Goal: Task Accomplishment & Management: Manage account settings

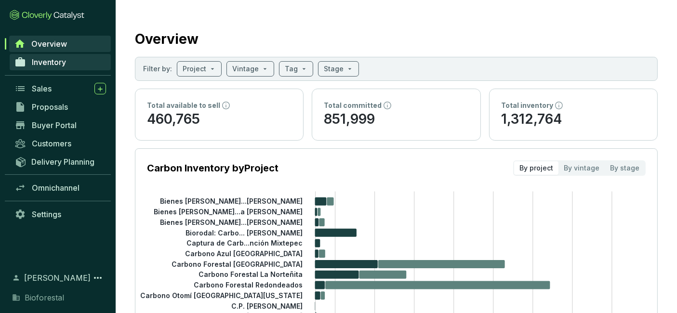
click at [55, 65] on span "Inventory" at bounding box center [49, 62] width 34 height 10
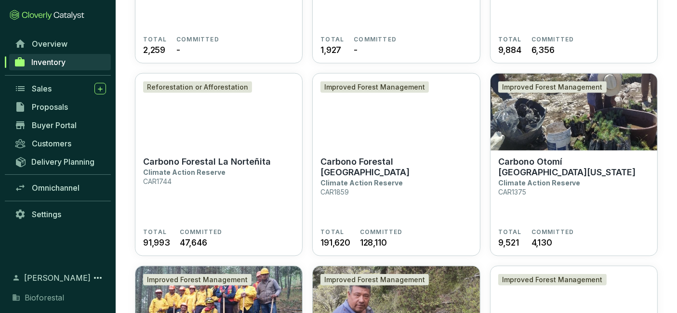
scroll to position [1367, 0]
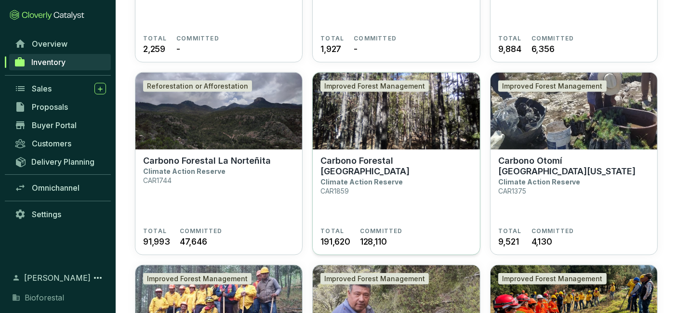
click at [333, 127] on img at bounding box center [396, 111] width 167 height 77
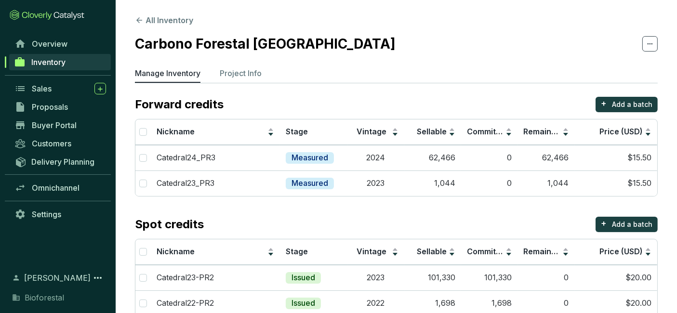
scroll to position [46, 0]
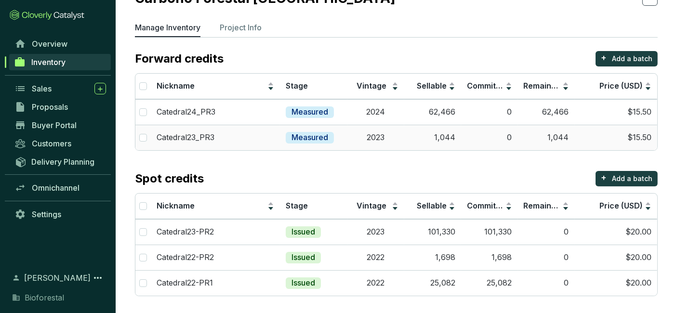
click at [417, 142] on td "1,044" at bounding box center [432, 138] width 57 height 26
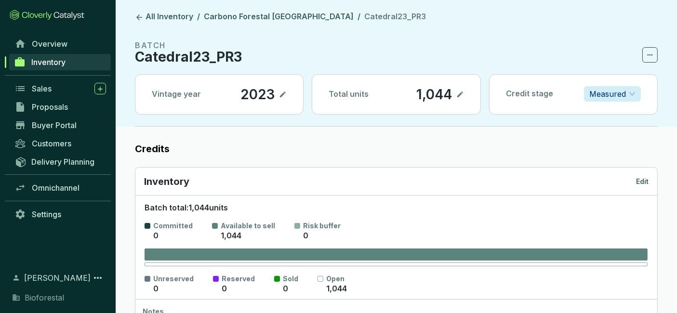
click at [636, 182] on p "Edit" at bounding box center [642, 182] width 13 height 10
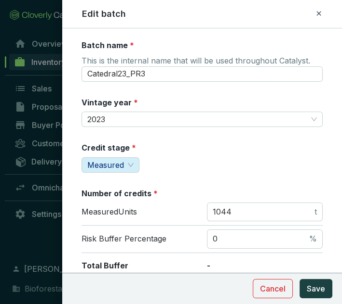
click at [321, 17] on icon at bounding box center [319, 14] width 8 height 12
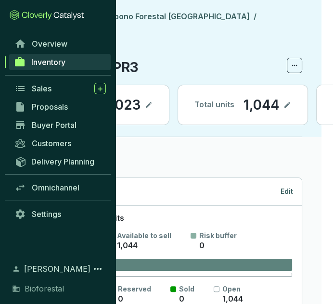
scroll to position [0, 102]
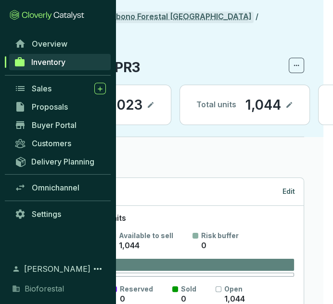
click at [167, 21] on link "Carbono Forestal [GEOGRAPHIC_DATA]" at bounding box center [177, 18] width 154 height 12
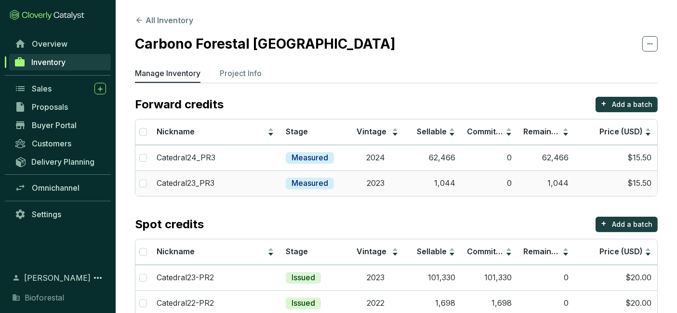
click at [471, 183] on td "0" at bounding box center [489, 184] width 57 height 26
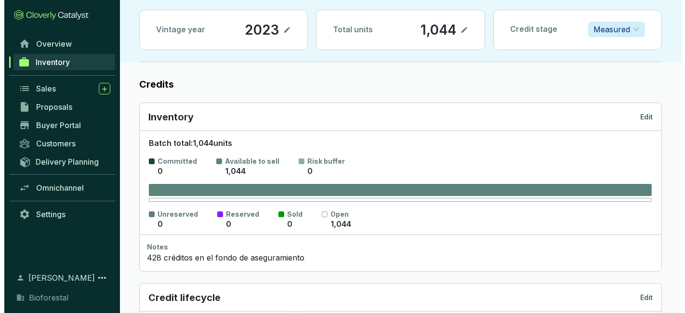
scroll to position [72, 0]
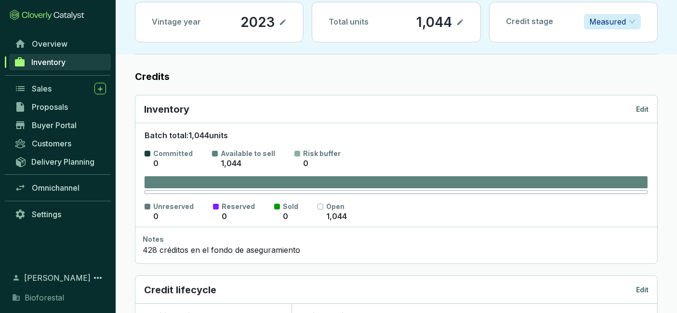
click at [640, 109] on p "Edit" at bounding box center [642, 110] width 13 height 10
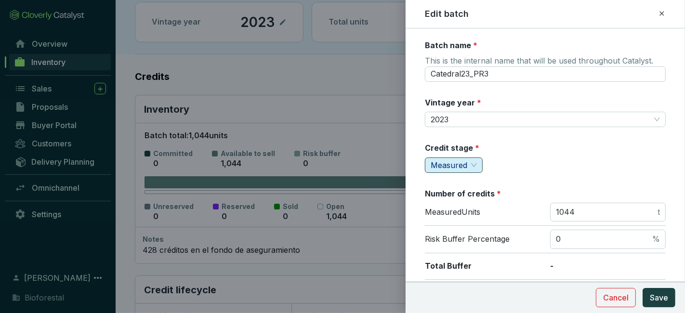
click at [472, 163] on span "Measured" at bounding box center [454, 165] width 46 height 14
click at [456, 120] on span "2023" at bounding box center [545, 119] width 229 height 14
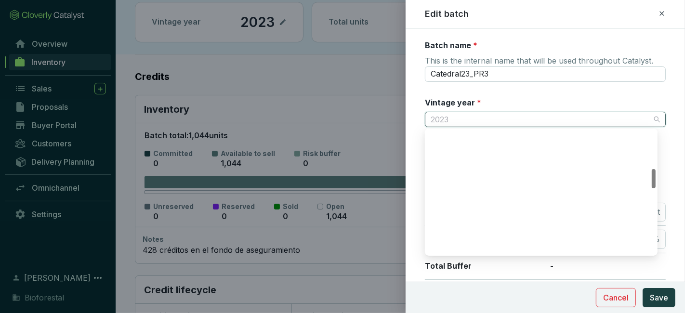
scroll to position [246, 0]
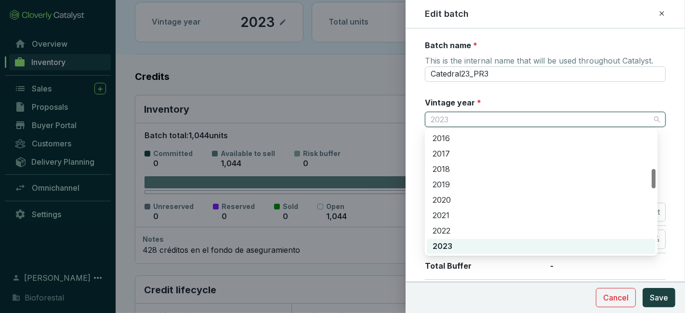
click at [456, 120] on span "2023" at bounding box center [545, 119] width 229 height 14
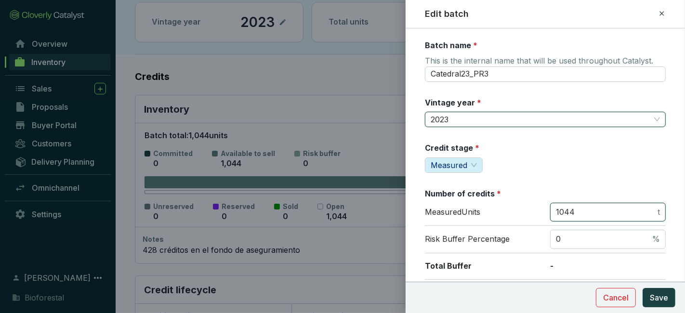
click at [574, 211] on input "1044" at bounding box center [606, 212] width 100 height 11
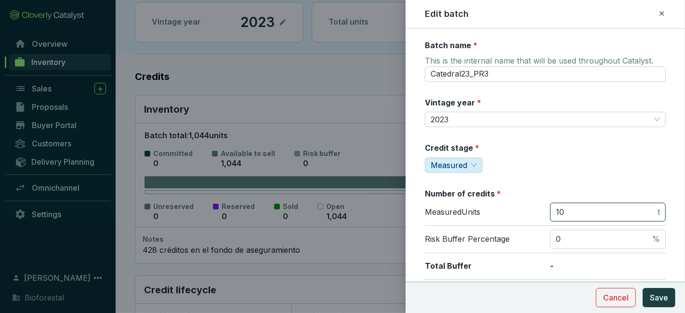
type input "1"
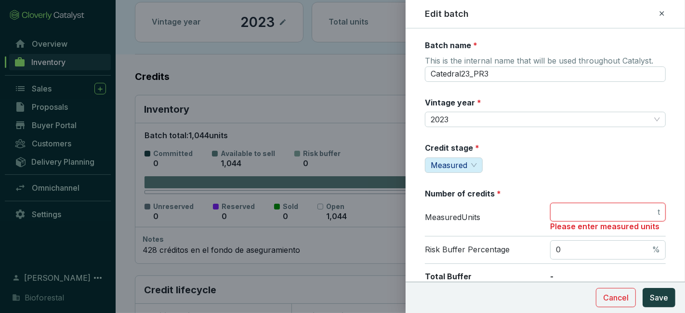
click at [568, 212] on input "number" at bounding box center [606, 212] width 100 height 11
type input "1082"
click at [568, 246] on span "0 %" at bounding box center [608, 249] width 116 height 19
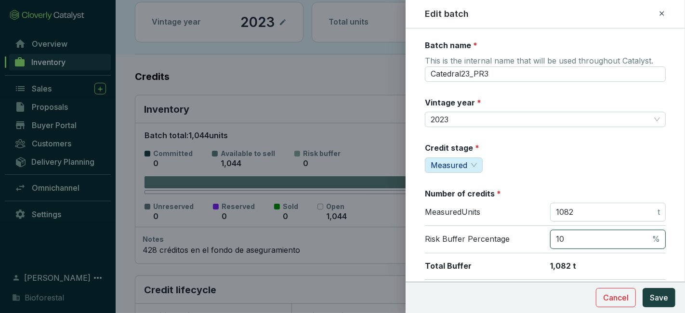
type input "1"
type input "29"
click at [607, 209] on input "1082" at bounding box center [606, 212] width 100 height 11
type input "1526"
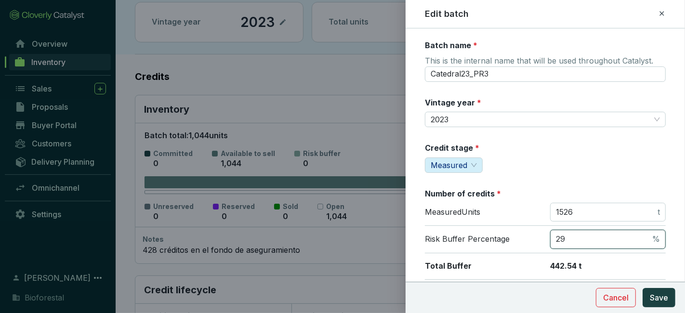
click at [572, 234] on input "29" at bounding box center [603, 239] width 94 height 11
type input "1"
type input "3"
type input "29"
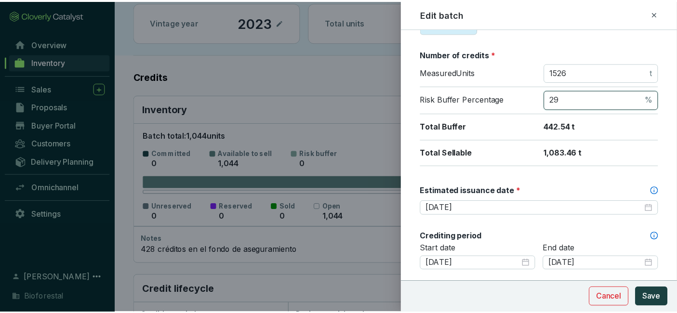
scroll to position [140, 0]
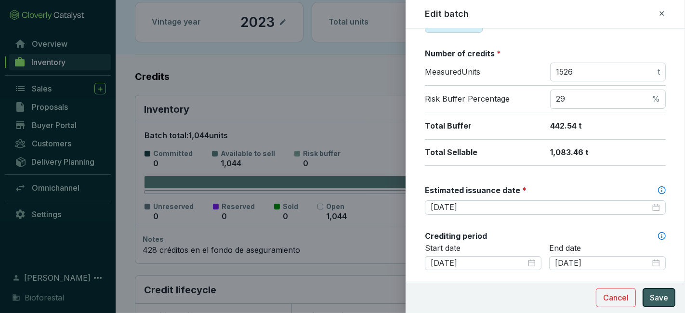
click at [665, 304] on button "Save" at bounding box center [659, 297] width 33 height 19
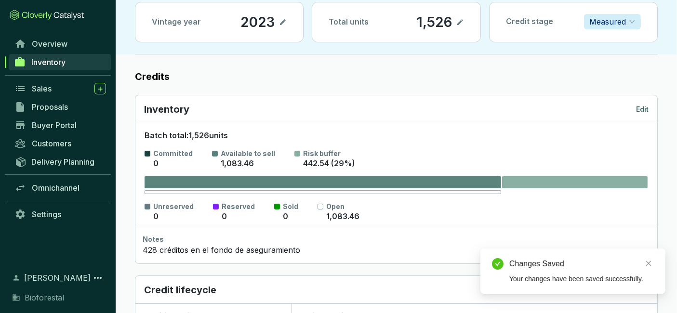
scroll to position [0, 0]
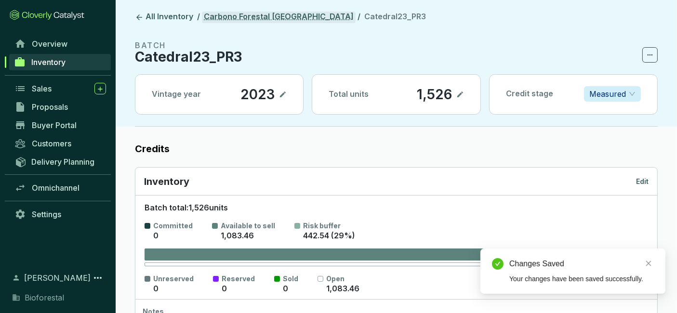
click at [286, 18] on link "Carbono Forestal [GEOGRAPHIC_DATA]" at bounding box center [279, 18] width 154 height 12
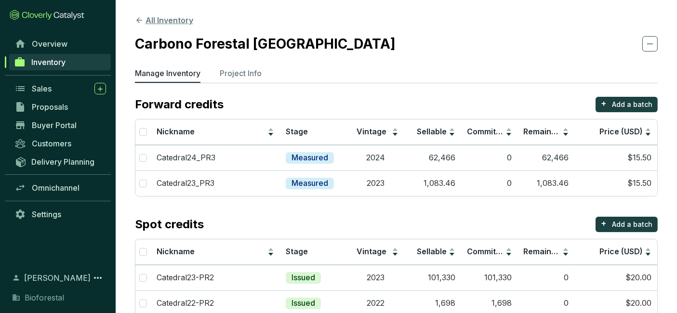
click at [160, 21] on button "All Inventory" at bounding box center [164, 20] width 58 height 12
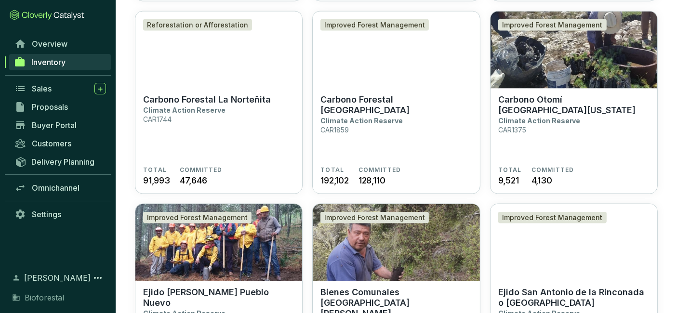
scroll to position [1429, 0]
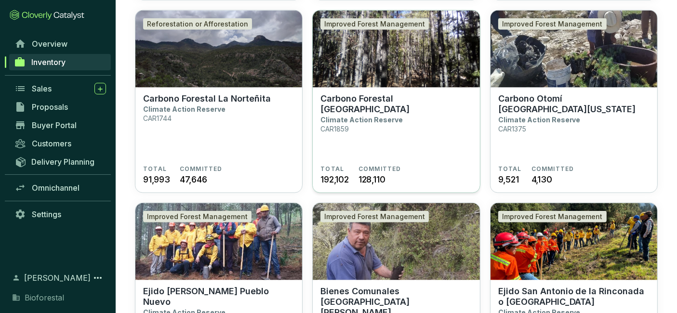
click at [384, 94] on p "Carbono Forestal [GEOGRAPHIC_DATA]" at bounding box center [395, 103] width 151 height 21
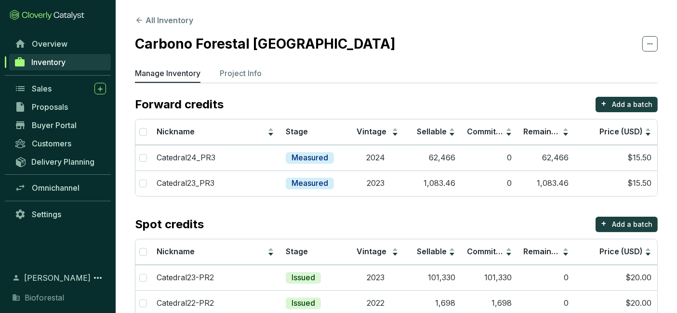
scroll to position [46, 0]
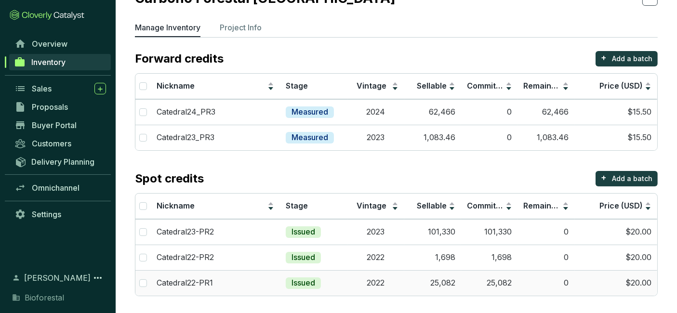
click at [329, 283] on td "Issued" at bounding box center [313, 283] width 67 height 26
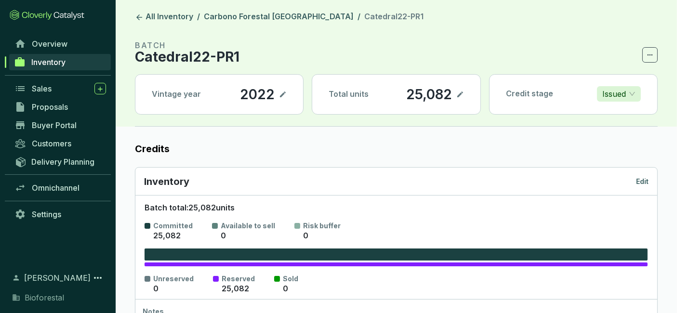
click at [640, 187] on div "Inventory Edit" at bounding box center [396, 181] width 504 height 13
click at [646, 180] on p "Edit" at bounding box center [642, 182] width 13 height 10
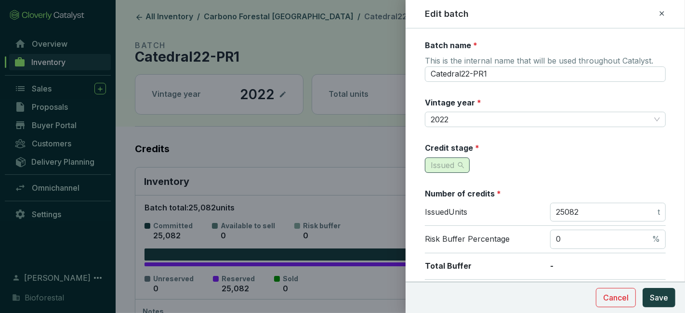
click at [462, 166] on span "Issued" at bounding box center [447, 165] width 33 height 14
click at [460, 165] on span "Issued" at bounding box center [447, 165] width 33 height 14
drag, startPoint x: 287, startPoint y: 118, endPoint x: 293, endPoint y: 107, distance: 12.7
click at [293, 107] on div at bounding box center [342, 156] width 685 height 313
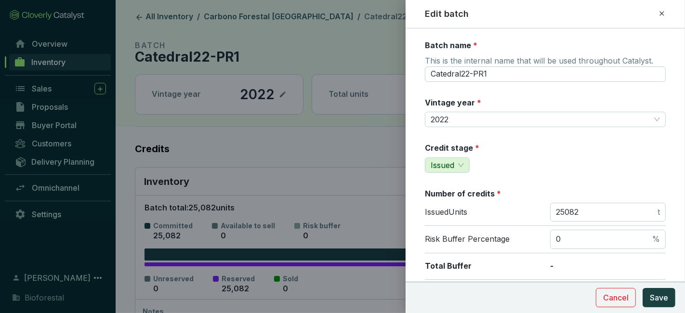
click at [293, 107] on div at bounding box center [342, 156] width 685 height 313
click at [620, 303] on span "Cancel" at bounding box center [616, 298] width 26 height 12
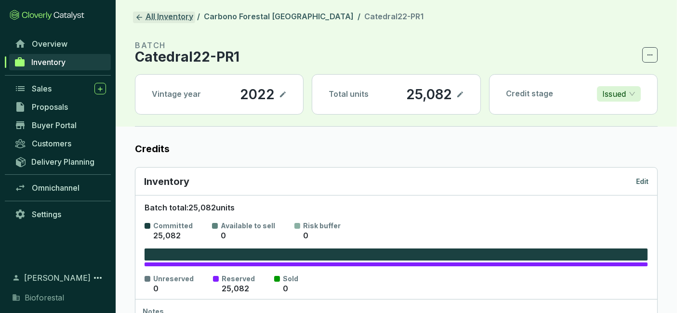
click at [141, 21] on icon at bounding box center [139, 17] width 9 height 9
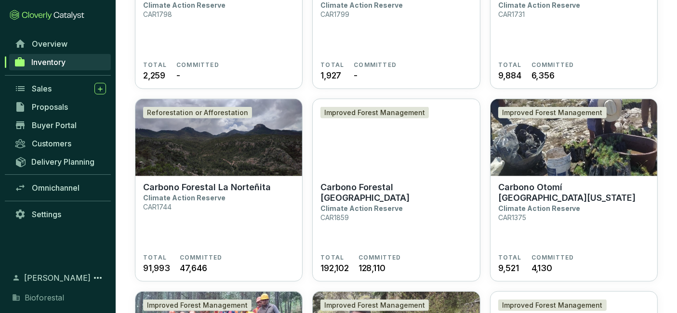
scroll to position [1341, 0]
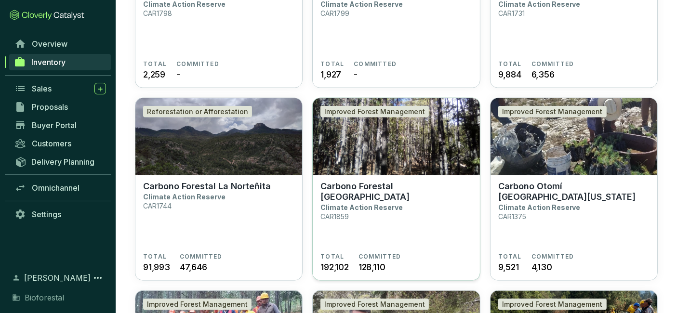
click at [397, 192] on section "Carbono Forestal La Catedral Climate Action Reserve CAR1859" at bounding box center [395, 217] width 151 height 72
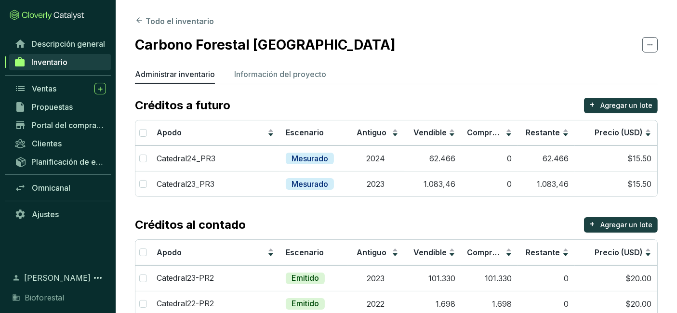
scroll to position [47, 0]
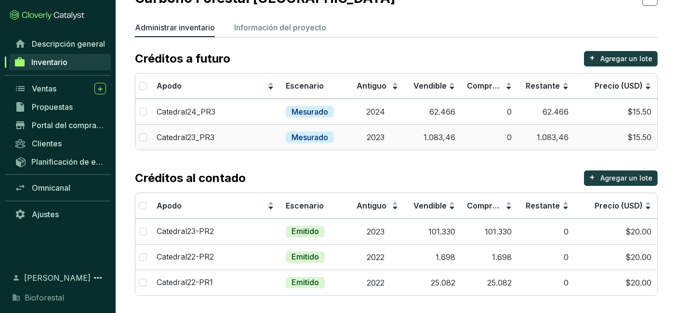
click at [344, 139] on td "Mesurado" at bounding box center [313, 137] width 67 height 26
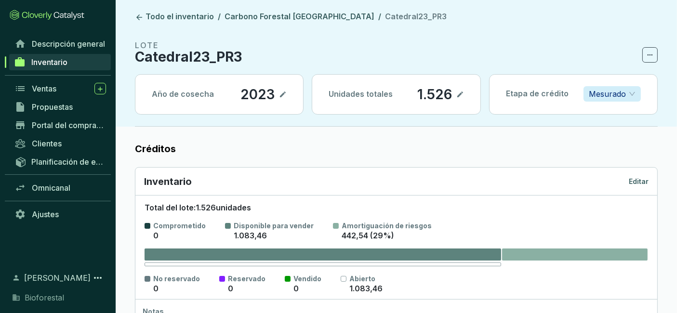
click at [632, 98] on span "Mesurado" at bounding box center [612, 94] width 47 height 14
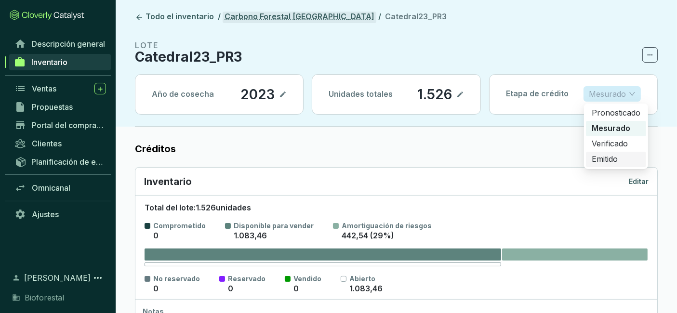
click at [296, 14] on font "Carbono Forestal [GEOGRAPHIC_DATA]" at bounding box center [299, 17] width 150 height 10
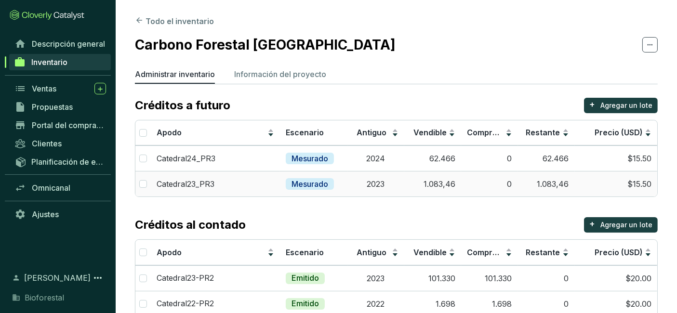
click at [389, 183] on td "2023" at bounding box center [375, 184] width 57 height 26
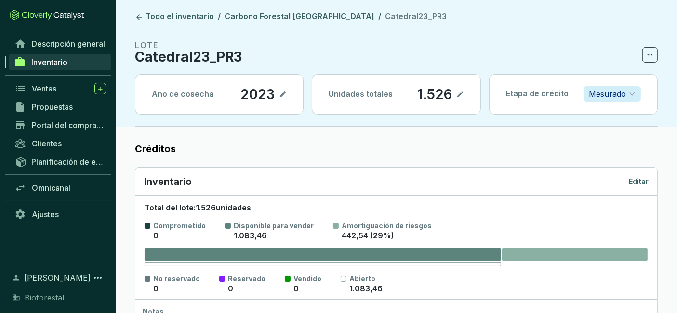
click at [641, 175] on div "Inventario Editar" at bounding box center [396, 181] width 504 height 13
click at [638, 183] on font "Editar" at bounding box center [639, 181] width 20 height 8
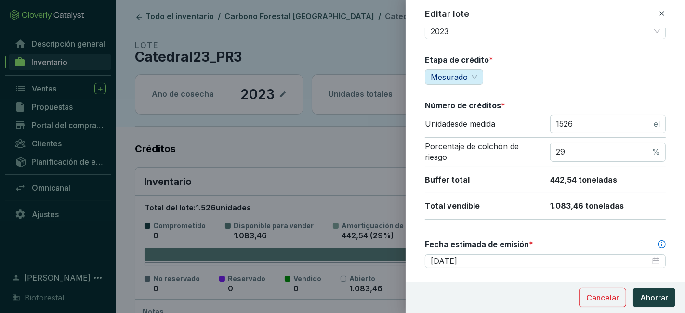
scroll to position [89, 0]
click at [583, 150] on input "29" at bounding box center [603, 151] width 94 height 11
type input "2"
type input "29"
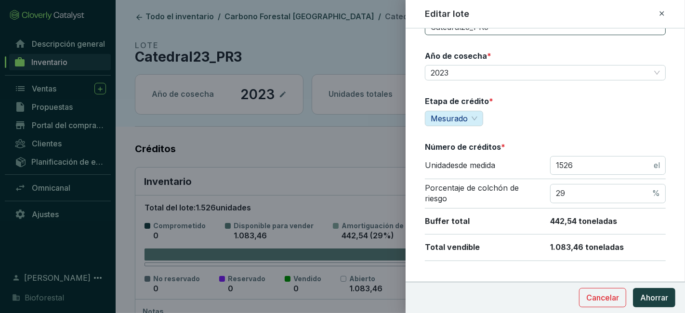
scroll to position [48, 0]
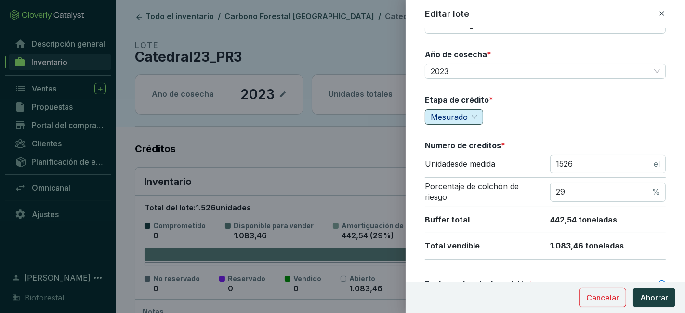
click at [475, 114] on span "Mesurado" at bounding box center [454, 117] width 47 height 14
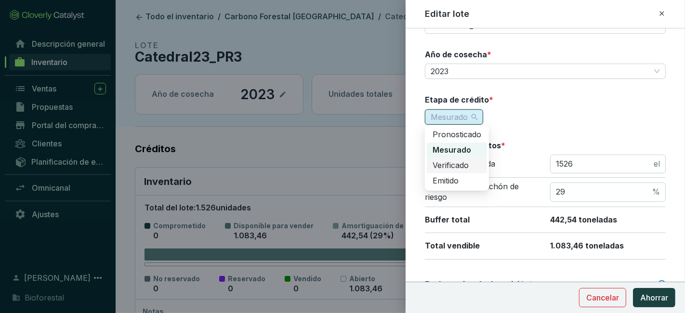
click at [465, 167] on font "Verificado" at bounding box center [451, 165] width 36 height 10
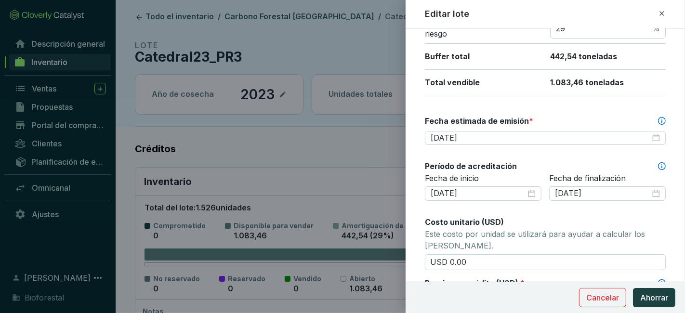
scroll to position [217, 0]
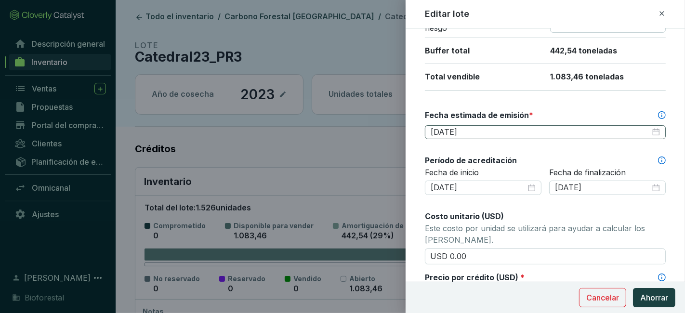
click at [650, 133] on div "2025-10-31" at bounding box center [545, 132] width 229 height 11
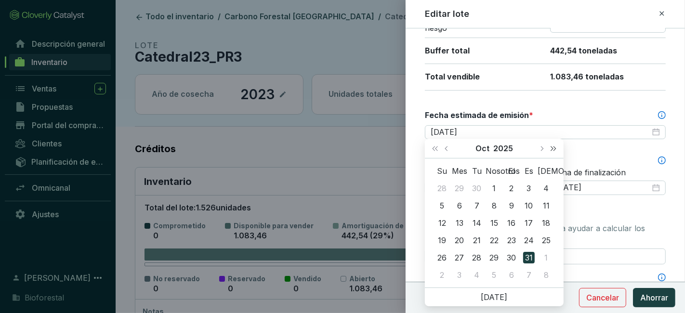
click at [551, 151] on button "El año que viene (Control + derecha)" at bounding box center [553, 148] width 13 height 19
click at [445, 148] on span "Mes anterior (Re Pág.)" at bounding box center [447, 148] width 5 height 5
click at [446, 148] on span "Mes anterior (Re Pág.)" at bounding box center [447, 148] width 5 height 5
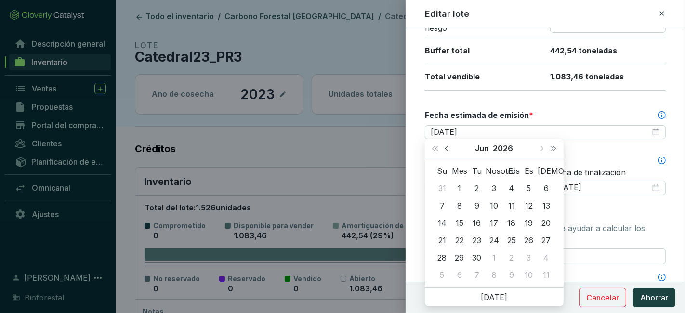
click at [446, 148] on span "Mes anterior (Re Pág.)" at bounding box center [447, 148] width 5 height 5
type input "2026-02-25"
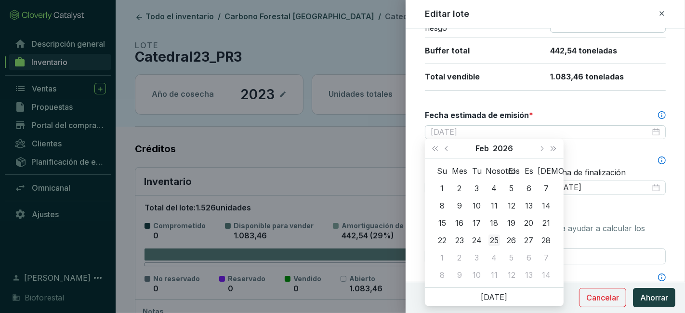
click at [490, 236] on div "25" at bounding box center [494, 241] width 12 height 12
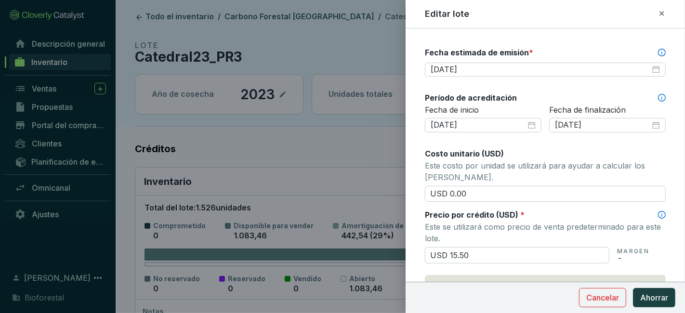
scroll to position [284, 0]
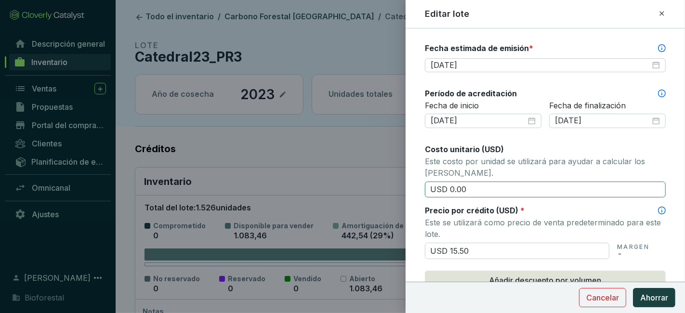
click at [477, 186] on input "USD 0.00" at bounding box center [545, 190] width 241 height 16
type input "USD 0"
type input "USD 12"
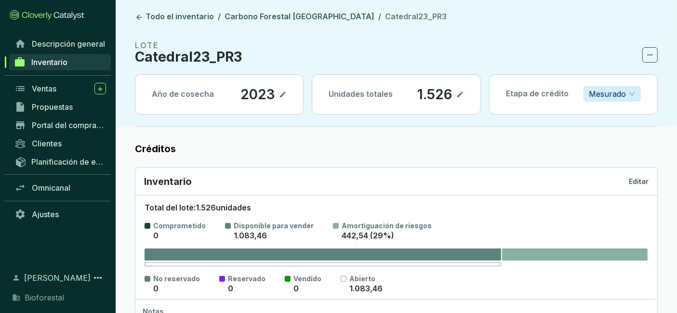
click at [635, 182] on font "Editar" at bounding box center [639, 181] width 20 height 8
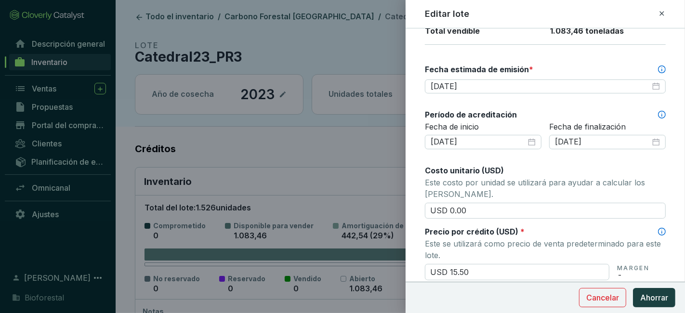
scroll to position [268, 0]
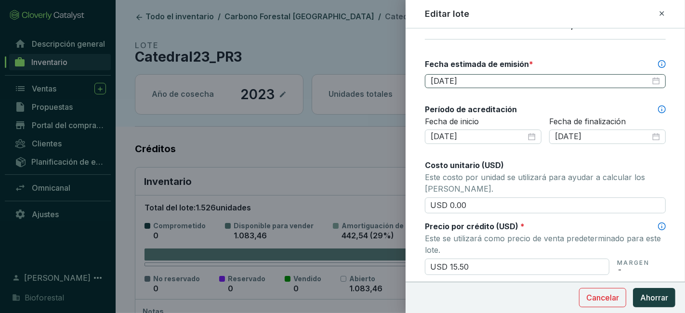
click at [648, 76] on div "2025-10-31" at bounding box center [545, 81] width 229 height 11
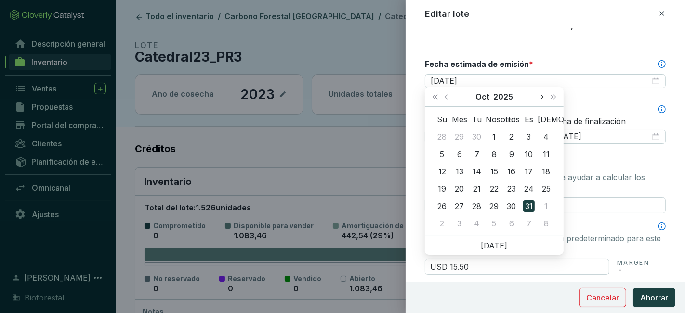
click at [541, 99] on span "El próximo mes (Página abajo)" at bounding box center [541, 96] width 5 height 5
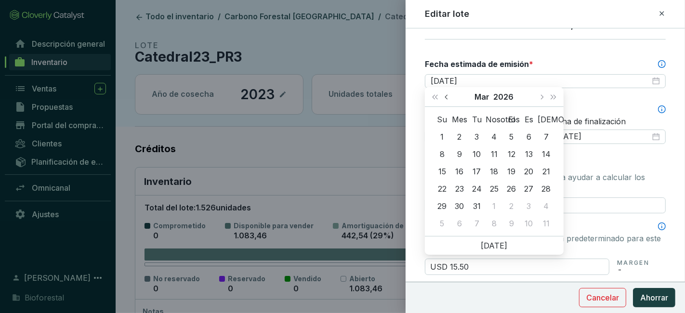
click at [446, 98] on span "Mes anterior (Re Pág.)" at bounding box center [447, 96] width 5 height 5
type input "2026-02-25"
click at [492, 192] on div "25" at bounding box center [494, 189] width 12 height 12
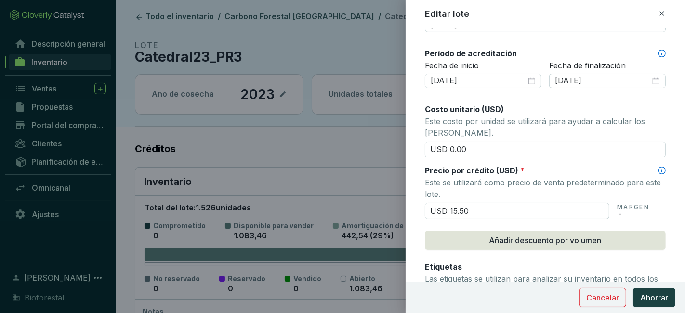
scroll to position [326, 0]
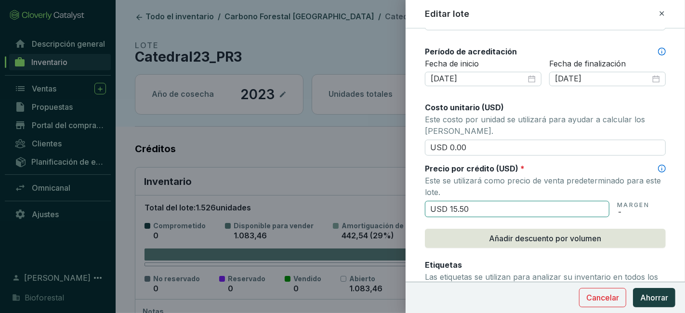
click at [490, 204] on input "USD 15.50" at bounding box center [517, 209] width 184 height 16
type input "USD 1"
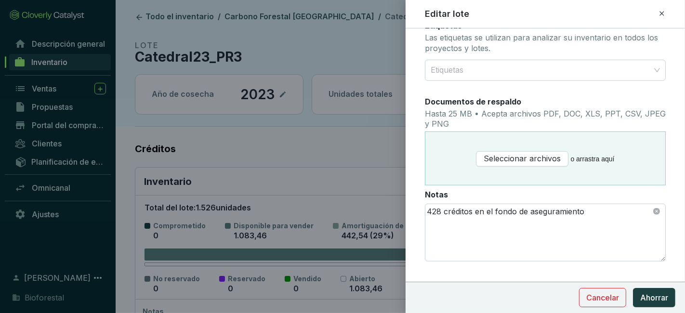
scroll to position [580, 0]
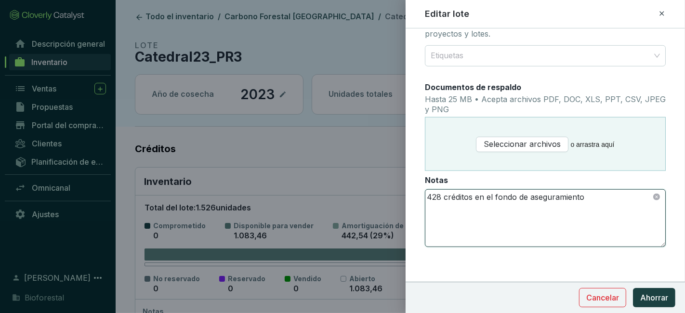
type input "USD 12.00"
click at [446, 197] on textarea "428 créditos en el fondo de aseguramiento" at bounding box center [545, 218] width 240 height 57
click at [439, 196] on textarea "428 créditos en el fondo de aseguramiento" at bounding box center [545, 218] width 240 height 57
type textarea "444 créditos en el fondo de aseguramiento"
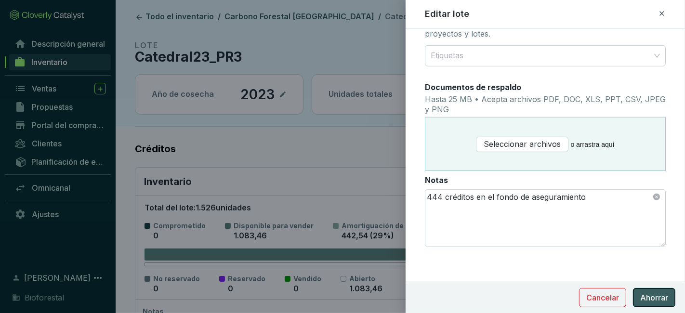
click at [654, 301] on font "Ahorrar" at bounding box center [654, 298] width 28 height 10
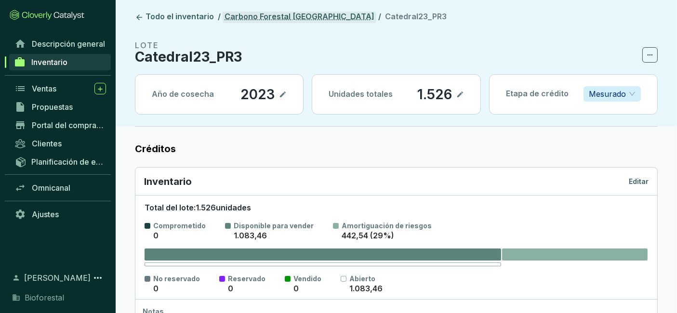
click at [288, 17] on font "Carbono Forestal [GEOGRAPHIC_DATA]" at bounding box center [299, 17] width 150 height 10
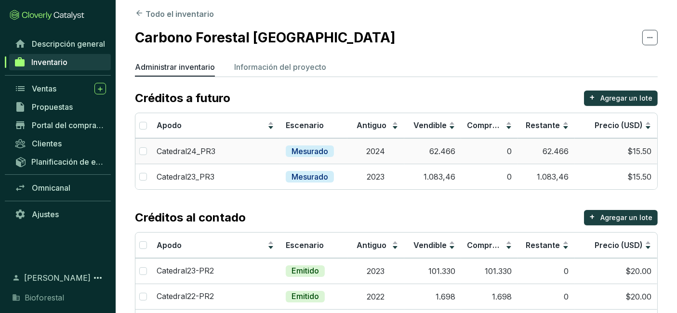
scroll to position [1, 0]
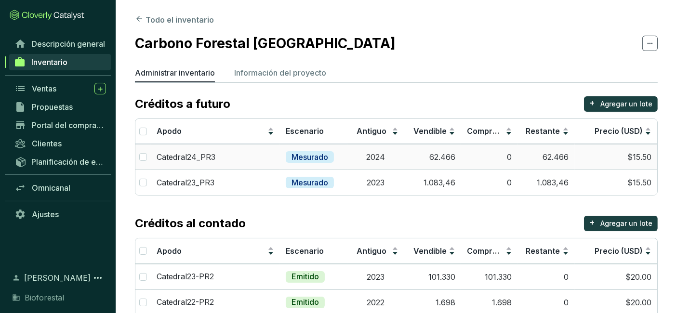
click at [347, 152] on td "Mesurado" at bounding box center [313, 157] width 67 height 26
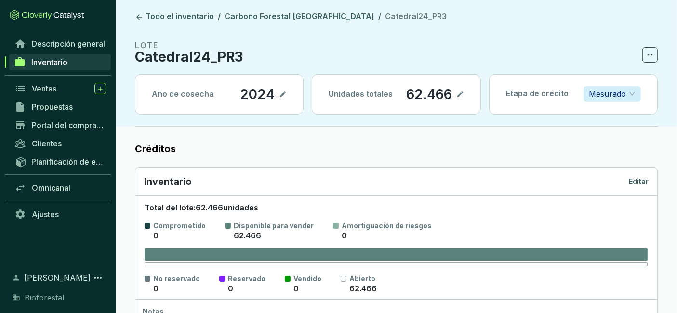
click at [638, 179] on font "Editar" at bounding box center [639, 181] width 20 height 8
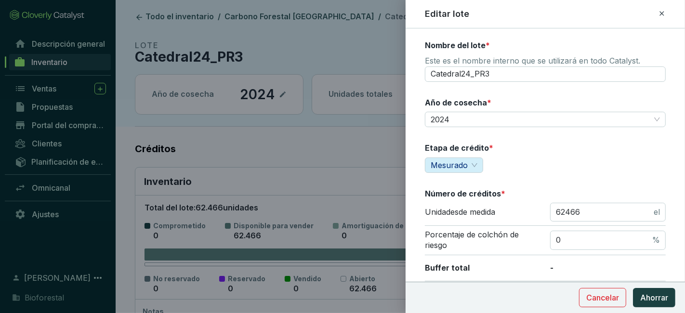
scroll to position [70, 0]
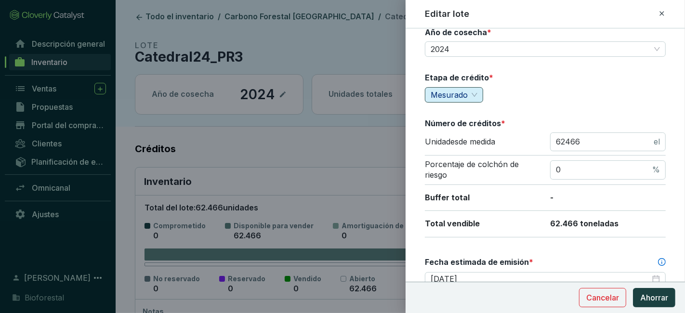
click at [472, 88] on span "Mesurado" at bounding box center [454, 95] width 47 height 14
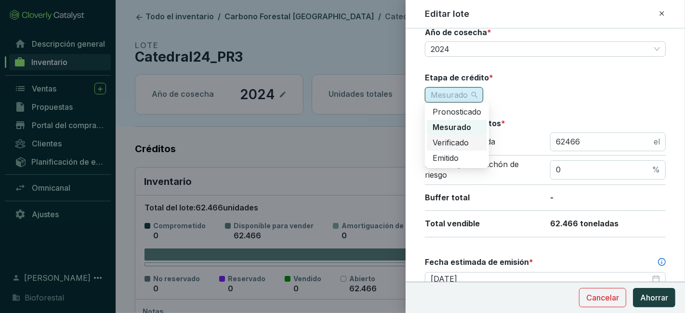
click at [466, 144] on font "Verificado" at bounding box center [451, 143] width 36 height 10
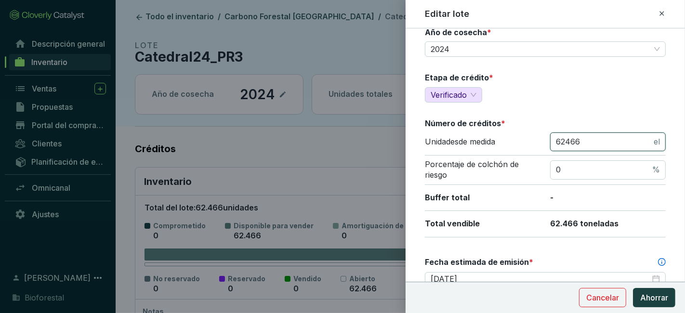
click at [596, 138] on input "62466" at bounding box center [604, 142] width 96 height 11
type input "6"
type input "91328"
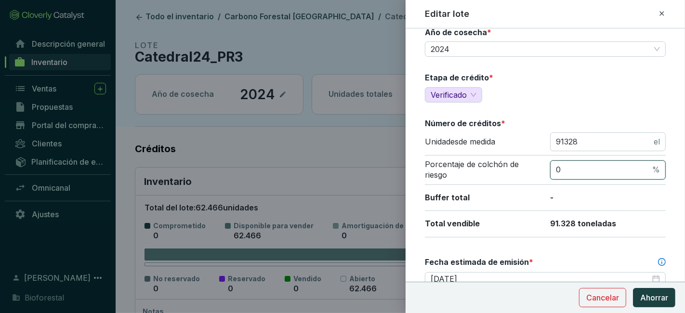
click at [575, 170] on input "0" at bounding box center [603, 170] width 94 height 11
type input "29"
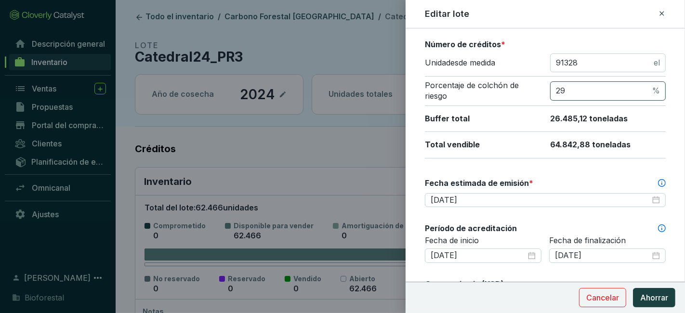
scroll to position [165, 0]
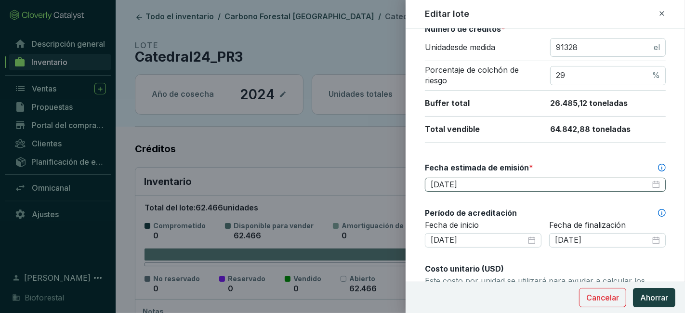
click at [649, 180] on div "2025-10-31" at bounding box center [545, 185] width 229 height 11
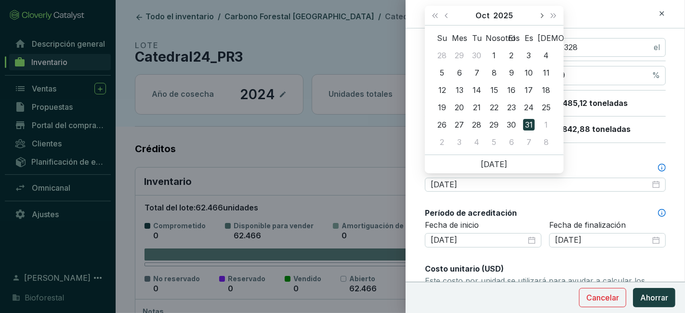
click at [543, 13] on button "El próximo mes (Página abajo)" at bounding box center [541, 15] width 13 height 19
type input "2026-02-25"
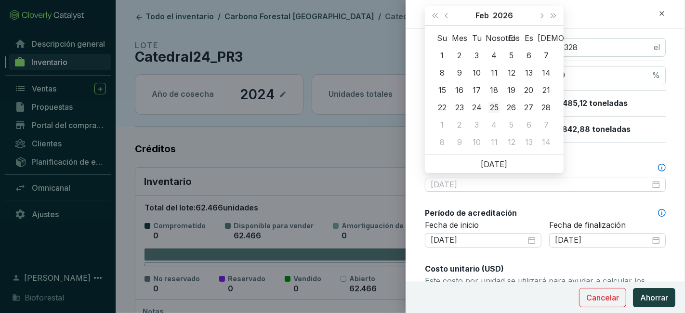
click at [495, 106] on div "25" at bounding box center [494, 108] width 12 height 12
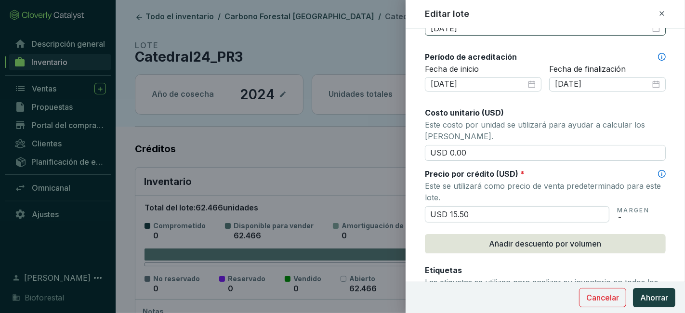
scroll to position [368, 0]
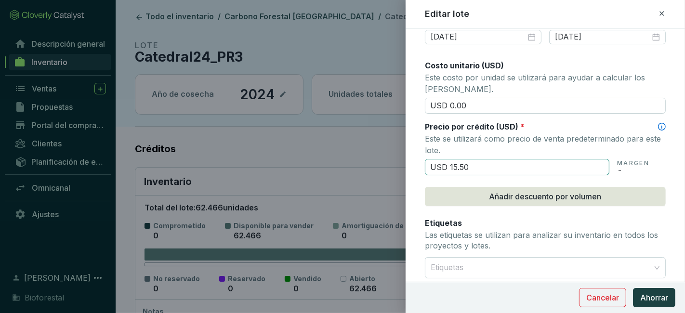
click at [485, 160] on input "USD 15.50" at bounding box center [517, 167] width 184 height 16
type input "USD 1"
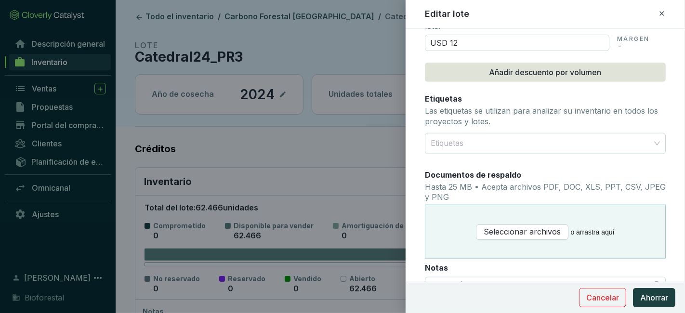
scroll to position [580, 0]
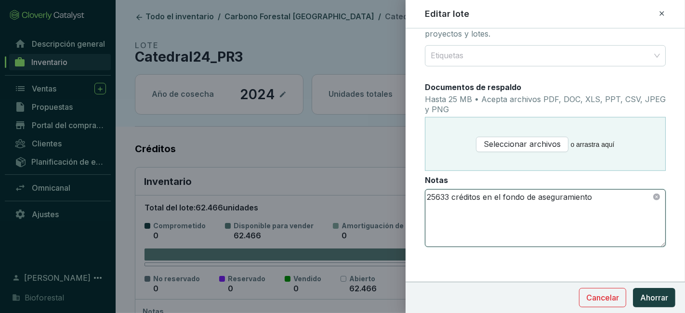
type input "USD 12.00"
click at [446, 195] on textarea "25633 créditos en el fondo de aseguramiento" at bounding box center [545, 218] width 240 height 57
type textarea "26572 créditos en el fondo de aseguramiento"
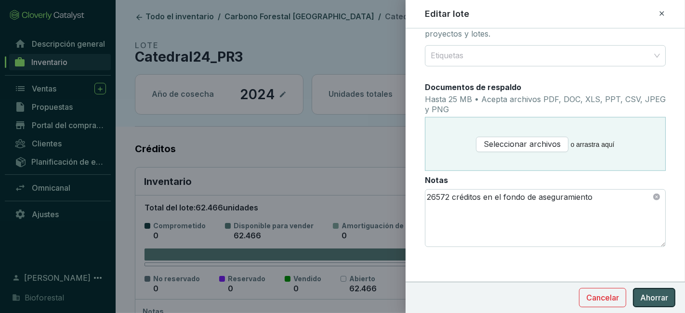
click at [671, 299] on button "Ahorrar" at bounding box center [654, 297] width 42 height 19
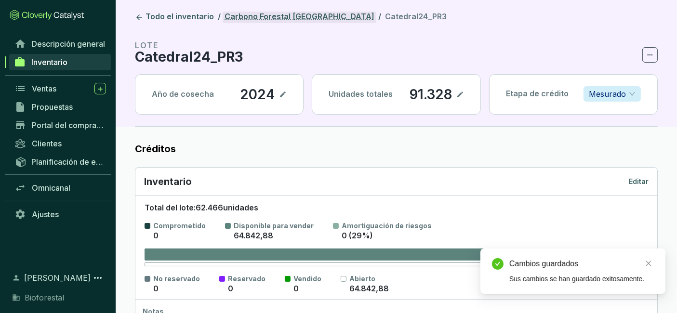
click at [300, 19] on font "Carbono Forestal [GEOGRAPHIC_DATA]" at bounding box center [299, 17] width 150 height 10
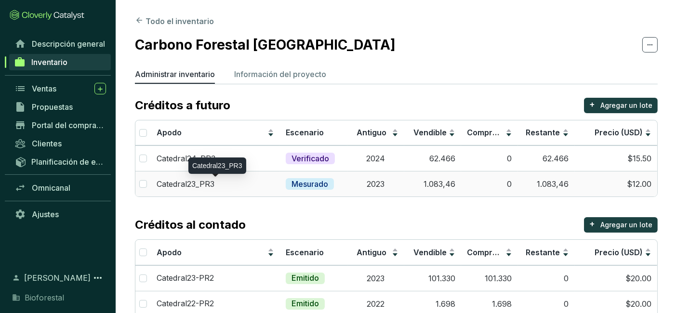
click at [261, 185] on div "Catedral23_PR3" at bounding box center [216, 184] width 118 height 11
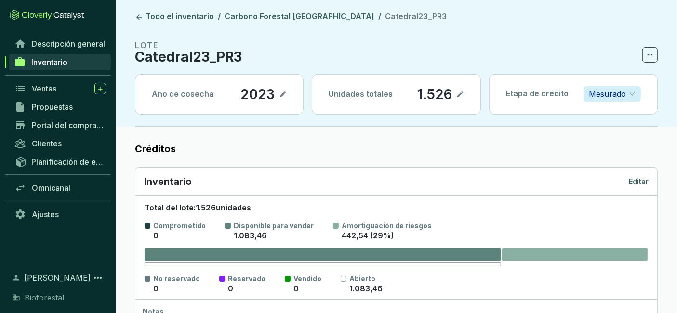
click at [630, 178] on font "Editar" at bounding box center [639, 181] width 20 height 8
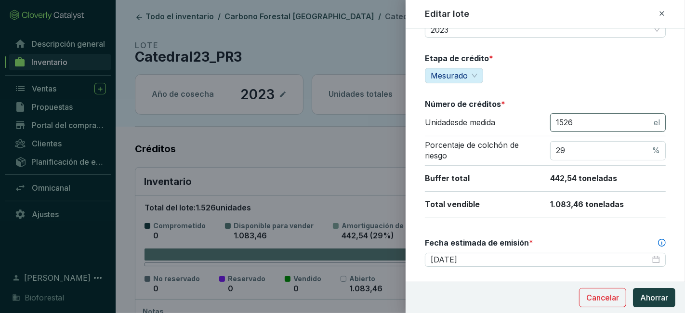
scroll to position [88, 0]
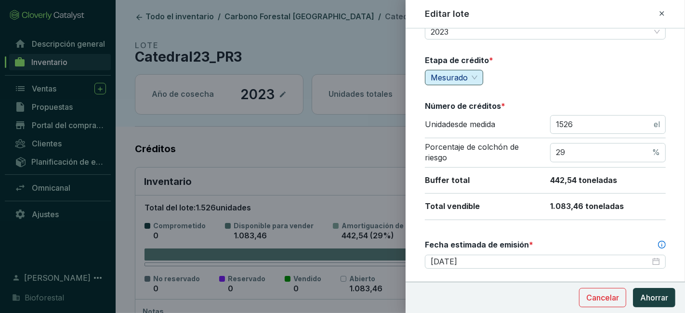
click at [476, 76] on span "Mesurado" at bounding box center [454, 77] width 47 height 14
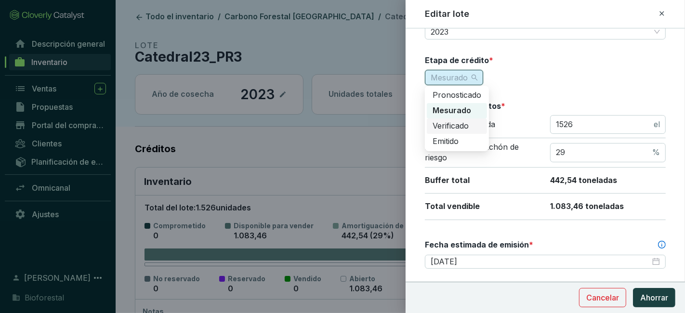
click at [462, 127] on font "Verificado" at bounding box center [451, 126] width 36 height 10
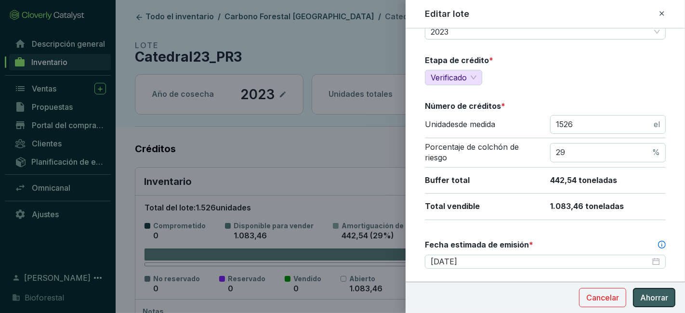
click at [651, 296] on font "Ahorrar" at bounding box center [654, 298] width 28 height 10
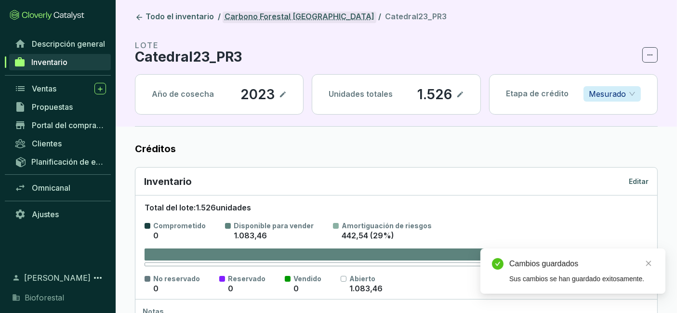
click at [285, 20] on font "Carbono Forestal [GEOGRAPHIC_DATA]" at bounding box center [299, 17] width 150 height 10
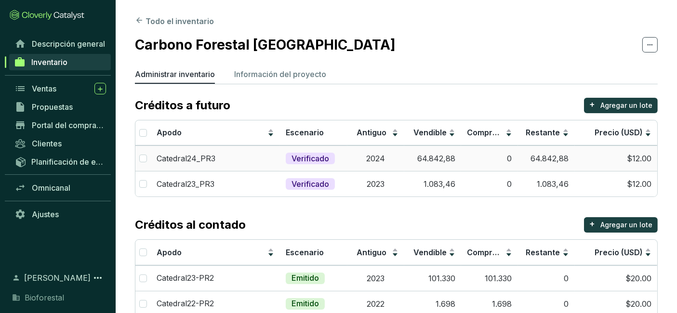
click at [350, 162] on td "2024" at bounding box center [375, 158] width 57 height 26
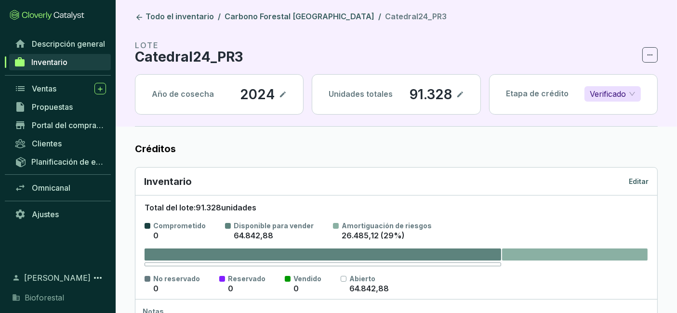
click at [639, 184] on font "Editar" at bounding box center [639, 181] width 20 height 8
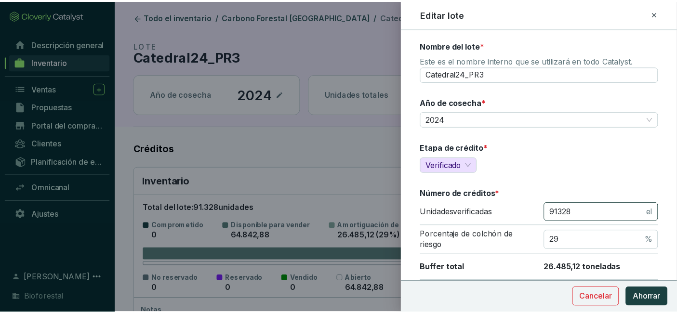
scroll to position [46, 0]
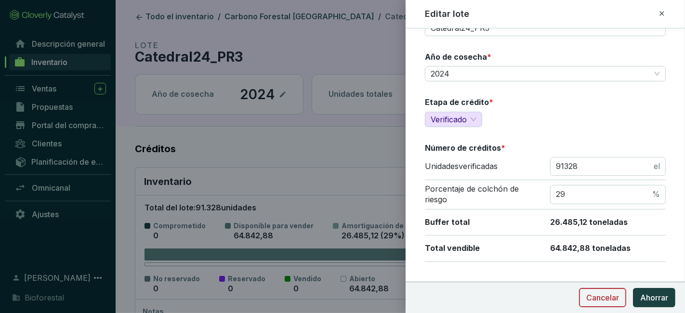
click at [617, 299] on font "Cancelar" at bounding box center [602, 298] width 33 height 10
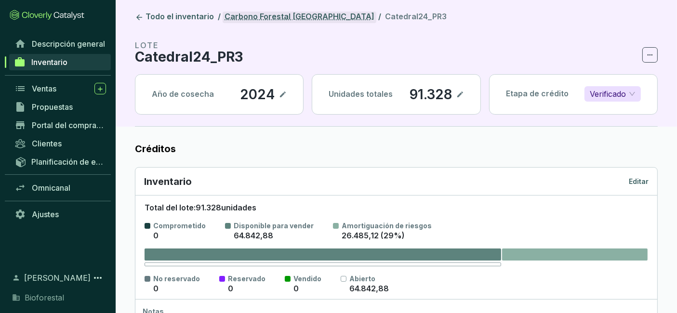
click at [280, 20] on font "Carbono Forestal [GEOGRAPHIC_DATA]" at bounding box center [299, 17] width 150 height 10
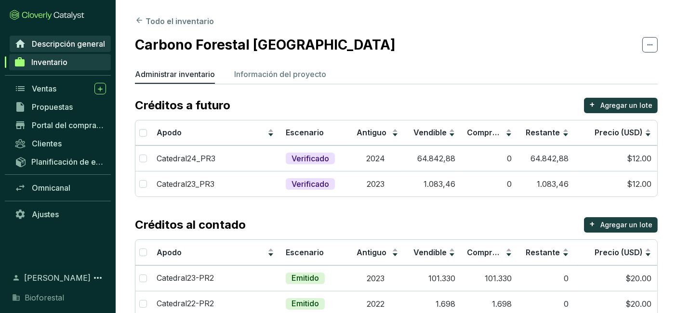
click at [88, 44] on font "Descripción general" at bounding box center [68, 44] width 73 height 10
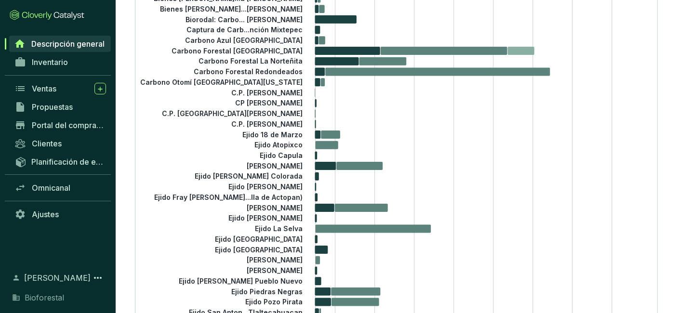
scroll to position [130, 0]
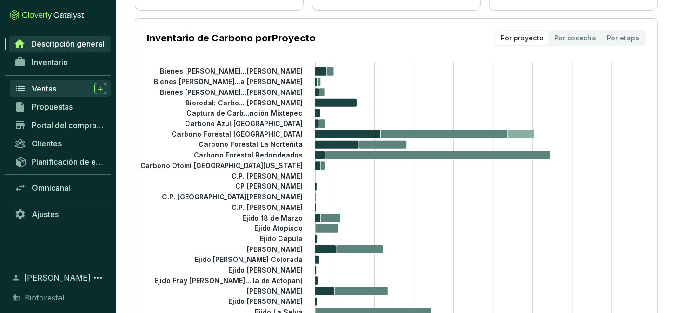
click at [53, 90] on font "Ventas" at bounding box center [44, 89] width 25 height 10
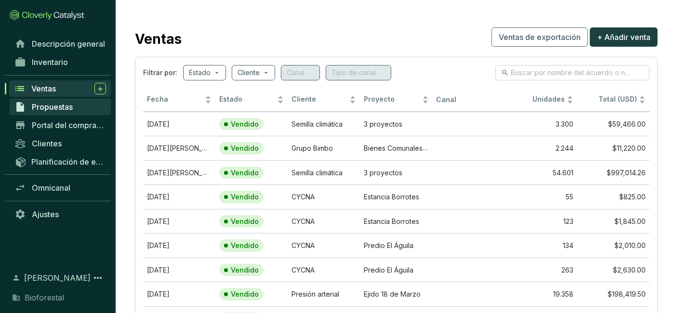
click at [72, 106] on font "Propuestas" at bounding box center [52, 107] width 41 height 10
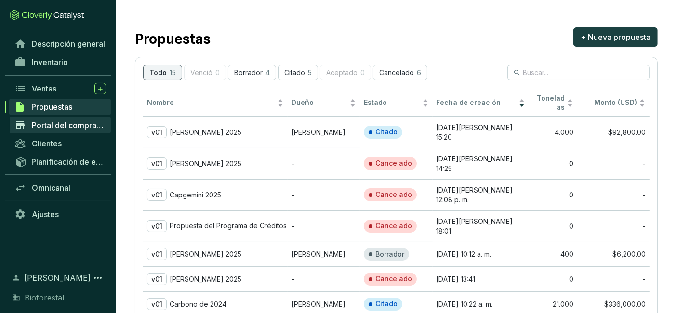
click at [91, 130] on link "Portal del comprador" at bounding box center [60, 125] width 101 height 16
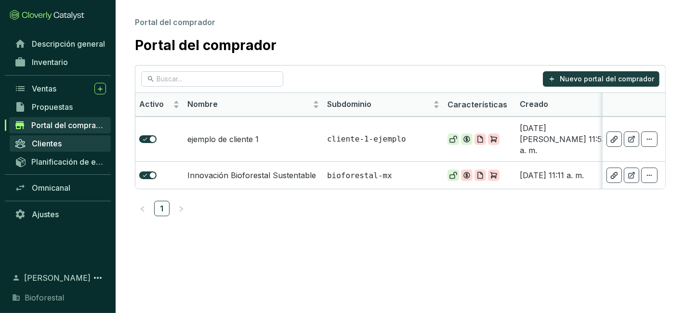
click at [78, 146] on link "Clientes" at bounding box center [60, 143] width 101 height 16
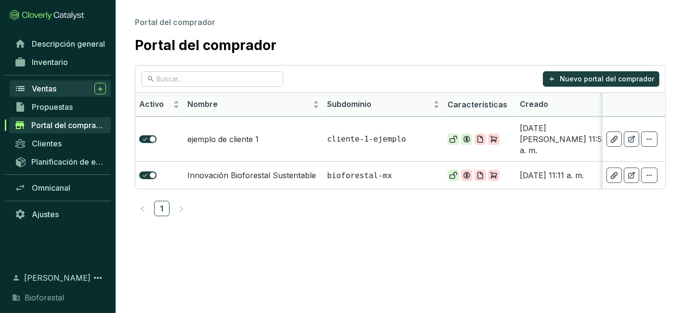
click at [41, 94] on link "Ventas" at bounding box center [60, 88] width 101 height 16
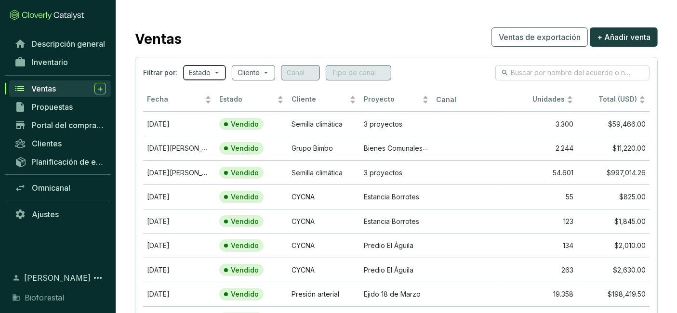
click at [215, 71] on span at bounding box center [204, 73] width 31 height 14
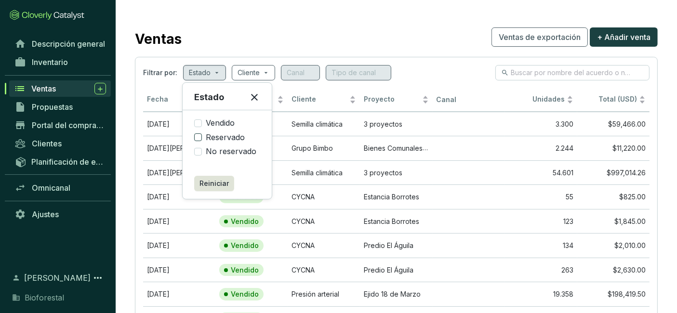
click at [196, 135] on input "Reservado" at bounding box center [198, 137] width 8 height 8
checkbox input "true"
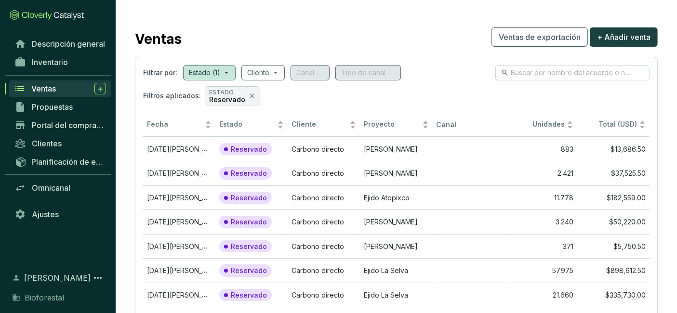
click at [422, 39] on div "Ventas Ventas de exportación + Añadir venta" at bounding box center [396, 37] width 523 height 24
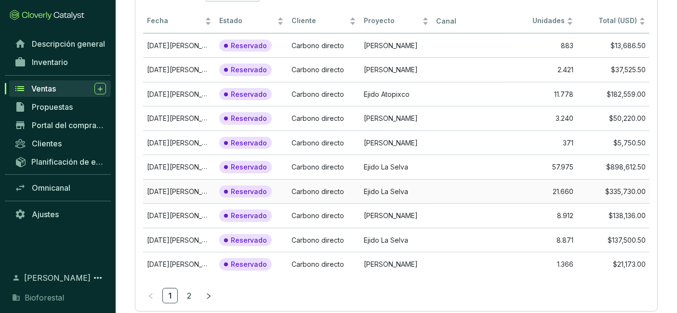
scroll to position [125, 0]
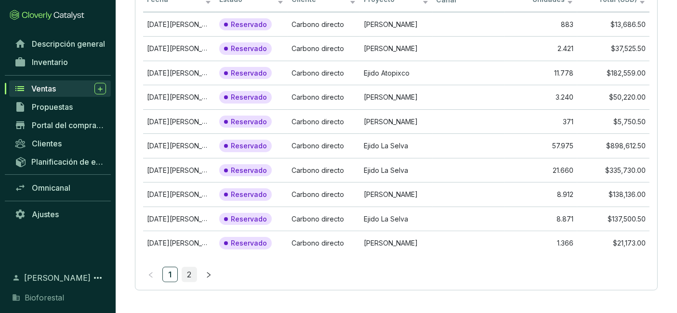
click at [190, 273] on font "2" at bounding box center [189, 275] width 4 height 10
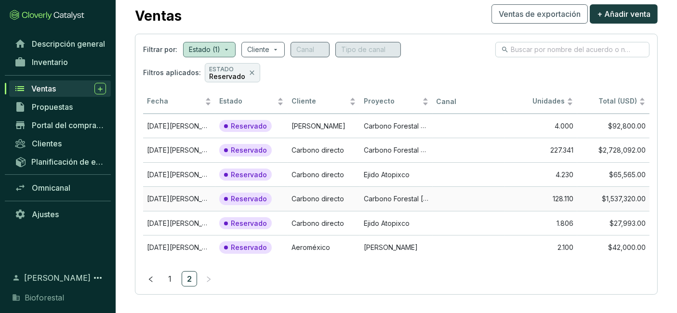
scroll to position [28, 0]
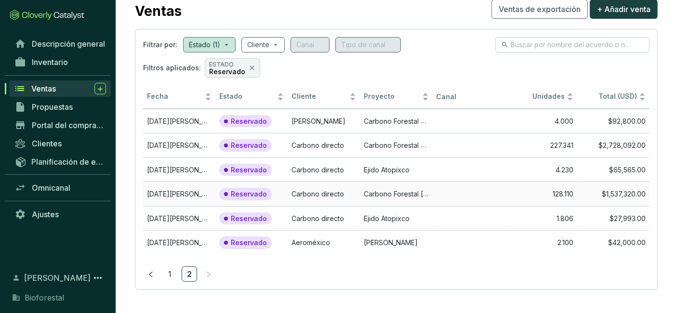
click at [410, 194] on font "Carbono Forestal [GEOGRAPHIC_DATA]" at bounding box center [426, 193] width 125 height 9
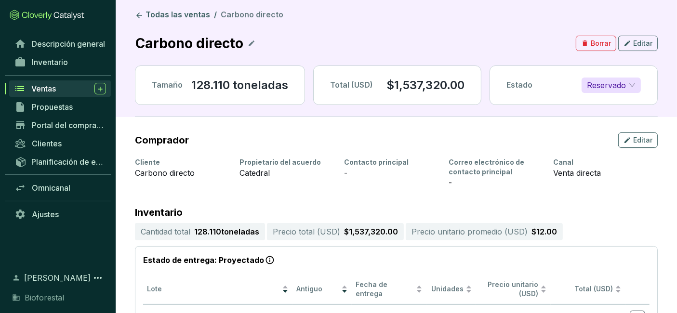
click at [626, 84] on font "Reservado" at bounding box center [606, 85] width 39 height 10
click at [76, 40] on font "Descripción general" at bounding box center [68, 44] width 73 height 10
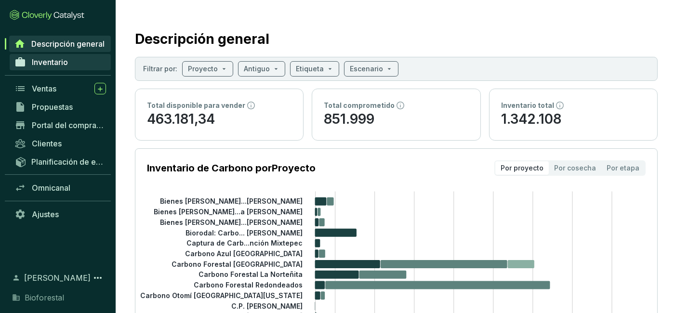
click at [84, 63] on link "Inventario" at bounding box center [60, 62] width 101 height 16
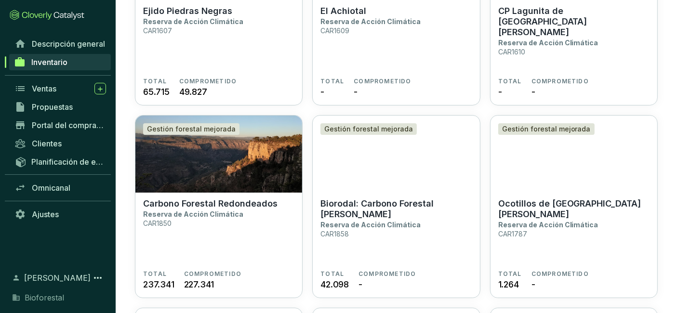
scroll to position [2291, 0]
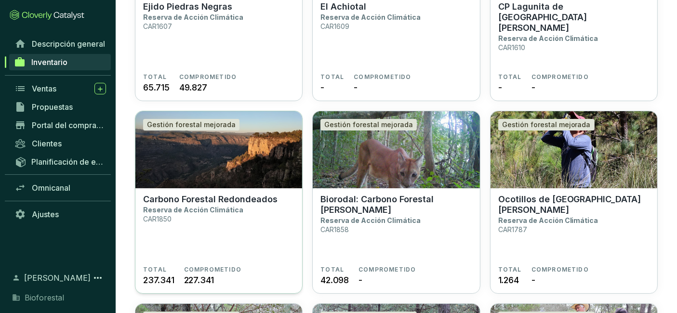
click at [234, 160] on img at bounding box center [218, 149] width 167 height 77
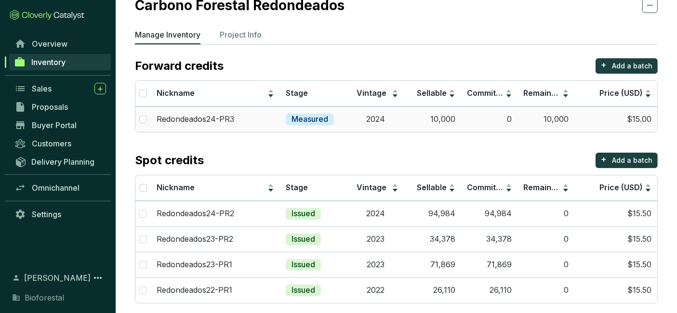
scroll to position [46, 0]
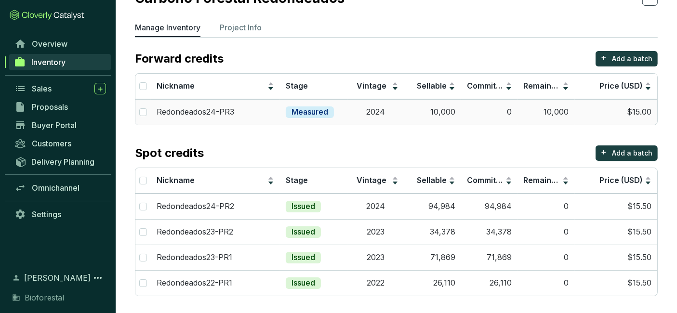
click at [598, 111] on td "$15.00" at bounding box center [616, 112] width 83 height 26
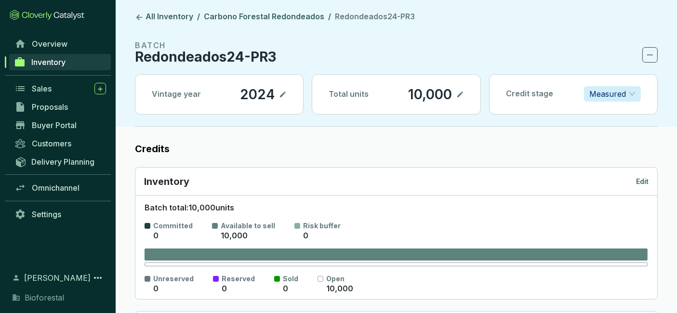
click at [643, 181] on p "Edit" at bounding box center [642, 182] width 13 height 10
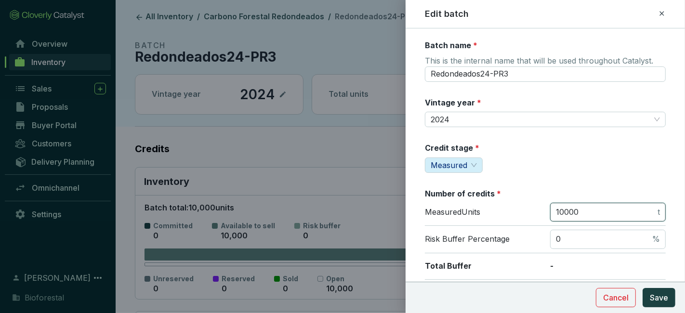
click at [593, 215] on input "10000" at bounding box center [606, 212] width 100 height 11
type input "1"
type input "29587"
click at [561, 237] on input "0" at bounding box center [603, 239] width 94 height 11
type input "29"
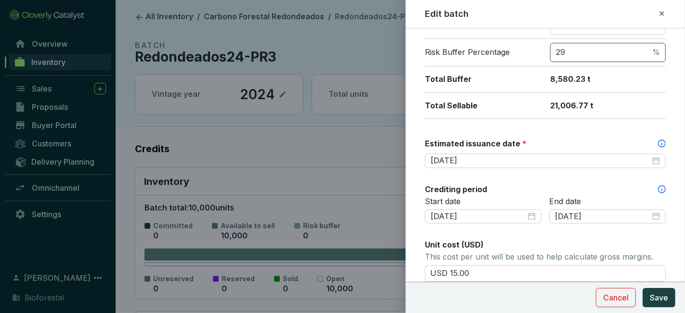
scroll to position [187, 0]
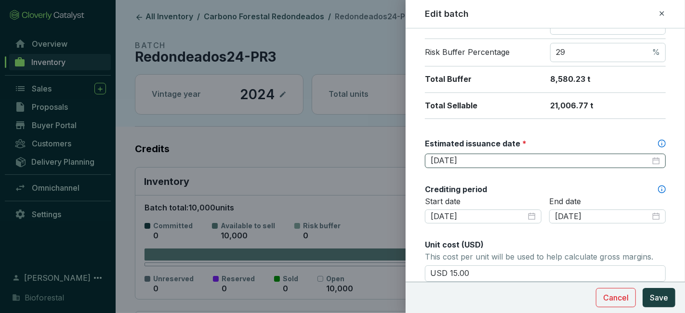
click at [652, 157] on div "[DATE]" at bounding box center [545, 161] width 229 height 11
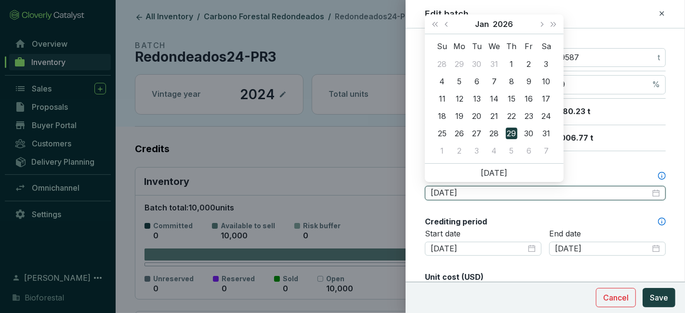
scroll to position [154, 0]
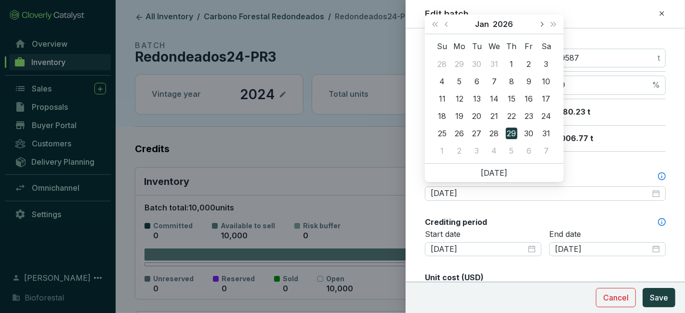
click at [541, 23] on span "Next month (PageDown)" at bounding box center [541, 24] width 5 height 5
type input "2026-03-25"
click at [490, 113] on div "25" at bounding box center [494, 116] width 12 height 12
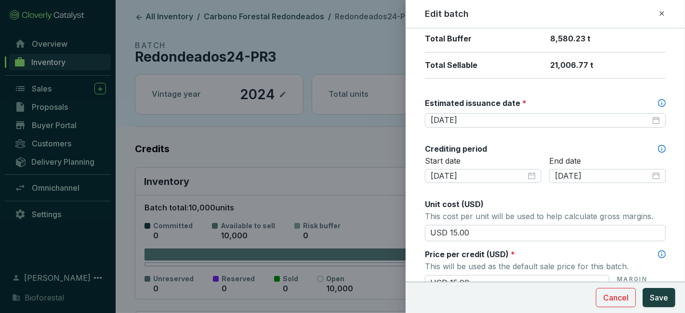
scroll to position [232, 0]
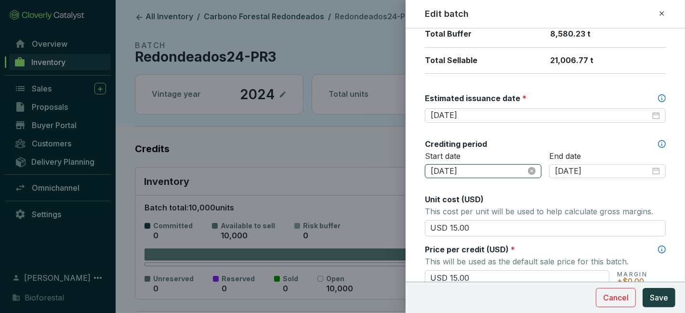
click at [500, 167] on input "2025-02-05" at bounding box center [478, 171] width 95 height 11
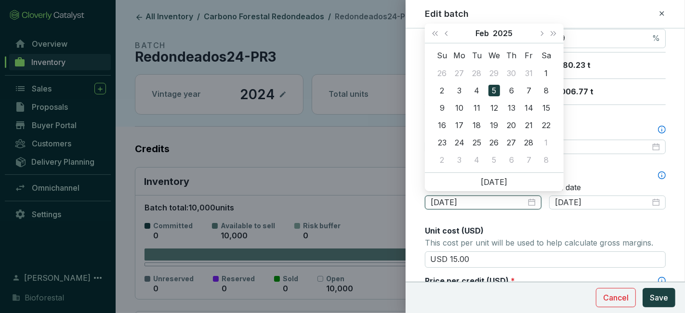
scroll to position [200, 0]
click at [447, 35] on span "Previous month (PageUp)" at bounding box center [447, 33] width 5 height 5
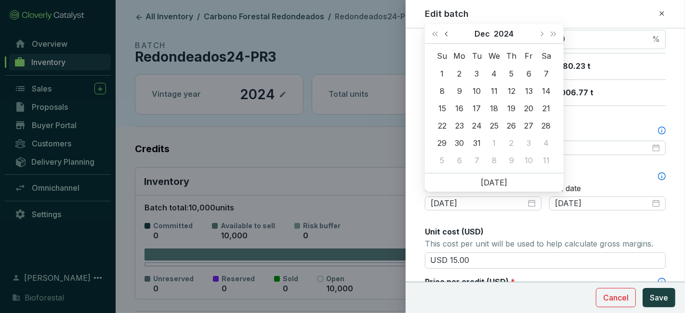
click at [447, 35] on span "Previous month (PageUp)" at bounding box center [447, 33] width 5 height 5
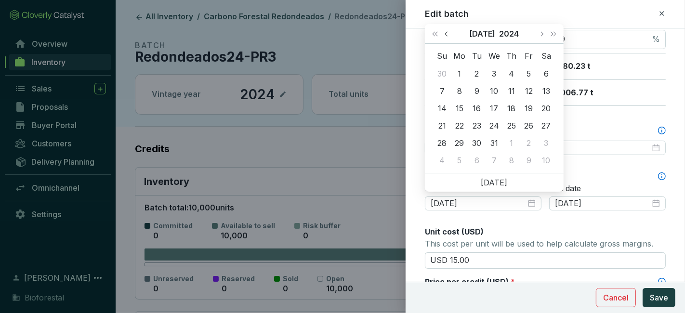
click at [447, 35] on span "Previous month (PageUp)" at bounding box center [447, 33] width 5 height 5
click at [539, 34] on button "Next month (PageDown)" at bounding box center [541, 33] width 13 height 19
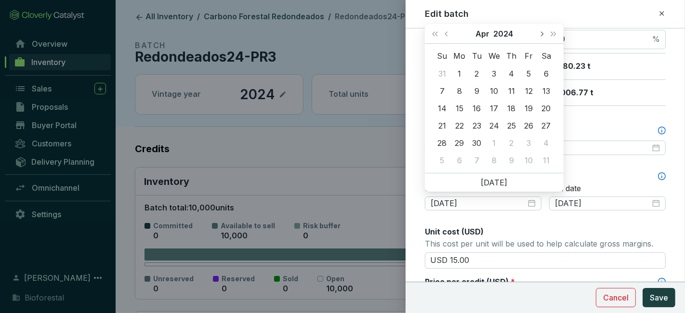
click at [539, 34] on button "Next month (PageDown)" at bounding box center [541, 33] width 13 height 19
click at [537, 35] on button "Next month (PageDown)" at bounding box center [541, 33] width 13 height 19
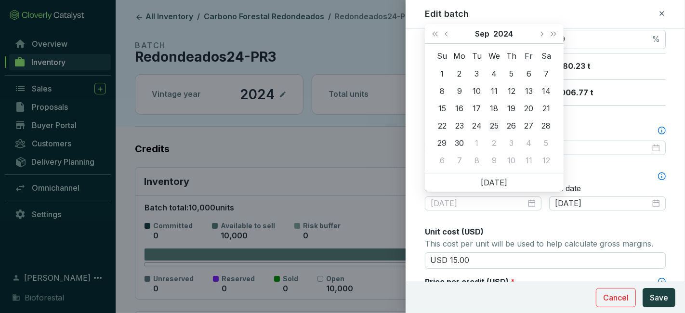
type input "2024-09-25"
click at [497, 127] on div "25" at bounding box center [494, 126] width 12 height 12
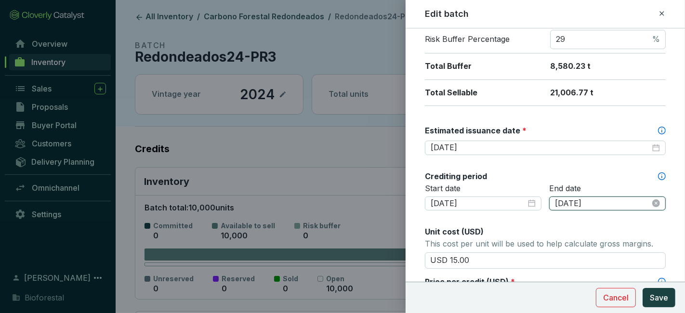
click at [603, 198] on input "2025-07-31" at bounding box center [602, 203] width 95 height 11
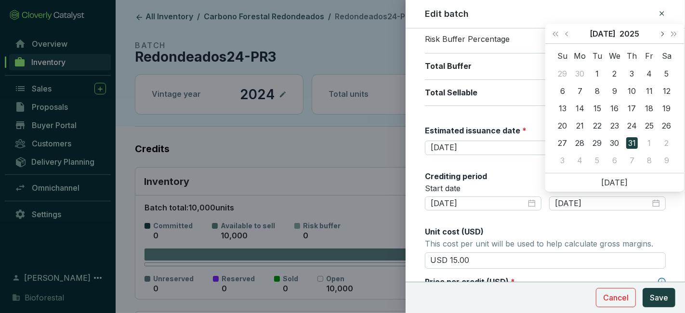
click at [659, 34] on button "Next month (PageDown)" at bounding box center [662, 33] width 13 height 19
type input "2025-09-24"
click at [617, 128] on div "24" at bounding box center [615, 126] width 12 height 12
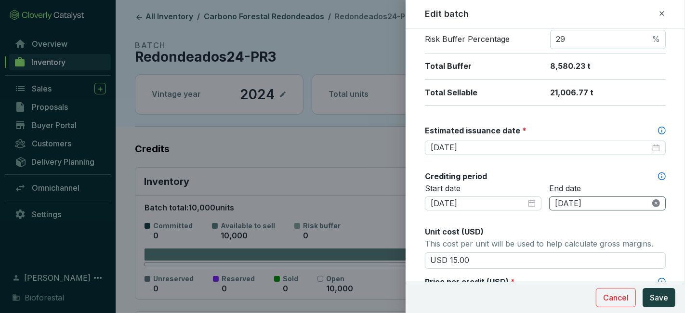
click at [652, 199] on icon "close-circle" at bounding box center [656, 203] width 8 height 8
click at [601, 202] on input at bounding box center [602, 203] width 95 height 11
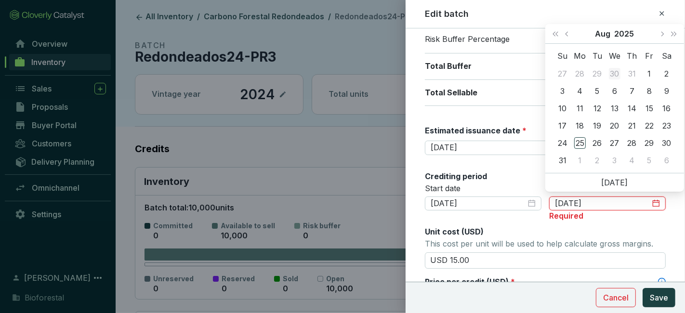
type input "2025-07-30"
click at [567, 29] on button "Previous month (PageUp)" at bounding box center [568, 33] width 13 height 19
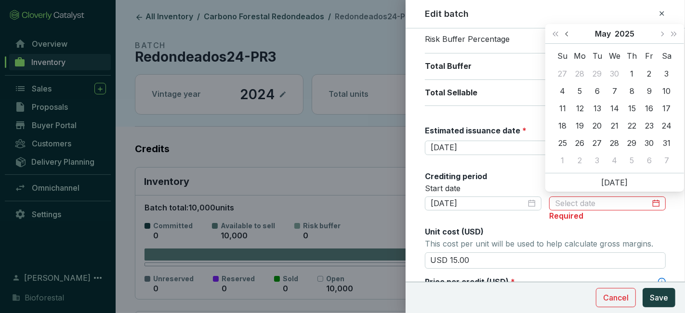
click at [567, 29] on button "Previous month (PageUp)" at bounding box center [568, 33] width 13 height 19
type input "2024-12-31"
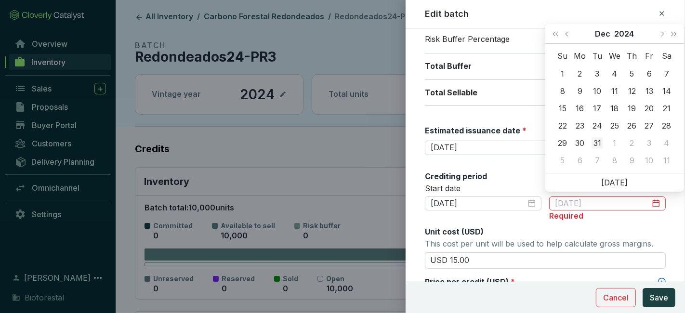
click at [601, 143] on div "31" at bounding box center [598, 143] width 12 height 12
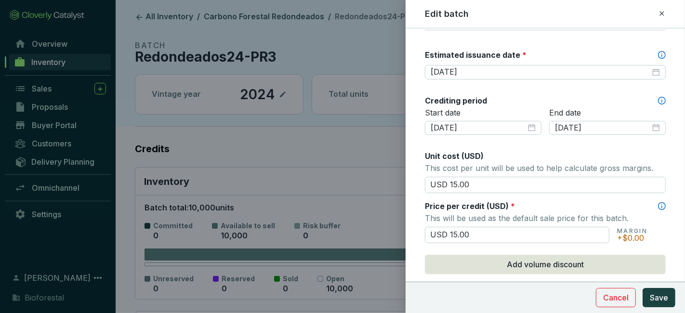
scroll to position [276, 0]
drag, startPoint x: 476, startPoint y: 181, endPoint x: 356, endPoint y: 196, distance: 120.9
click at [356, 196] on div "Edit batch Batch name * This is the internal name that will be used throughout …" at bounding box center [342, 156] width 685 height 313
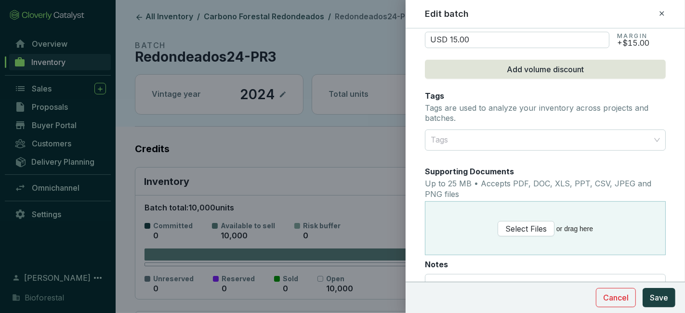
scroll to position [554, 0]
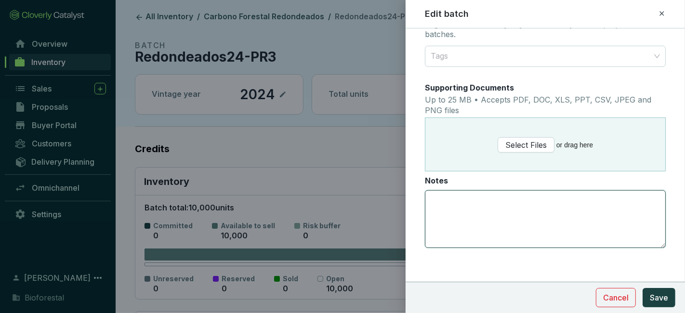
click at [461, 196] on textarea "Notes" at bounding box center [545, 219] width 240 height 57
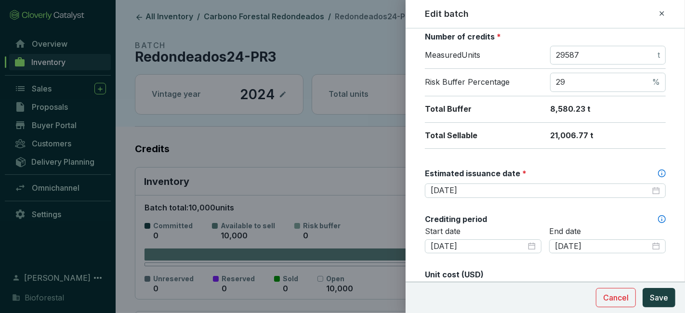
scroll to position [157, 0]
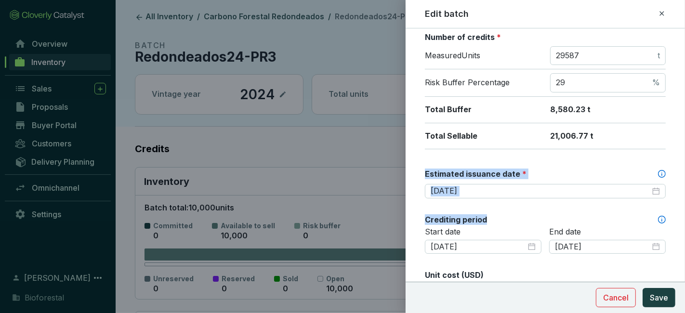
drag, startPoint x: 523, startPoint y: 211, endPoint x: 462, endPoint y: 165, distance: 76.0
click at [462, 165] on div "Batch name * This is the internal name that will be used throughout Catalyst. R…" at bounding box center [545, 270] width 241 height 774
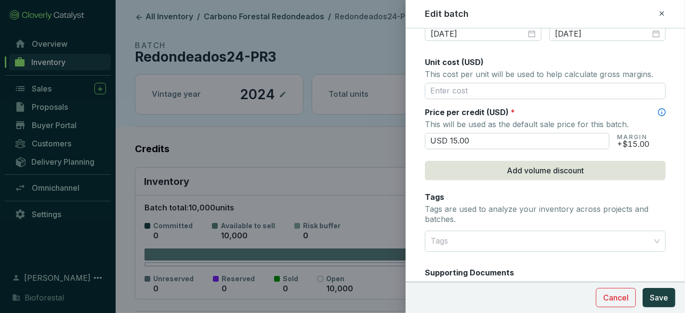
scroll to position [554, 0]
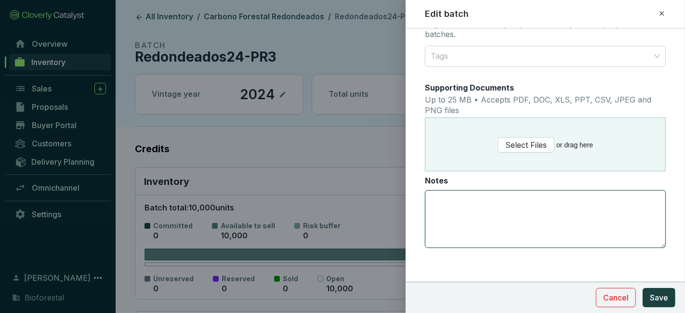
click at [451, 211] on textarea "Notes" at bounding box center [545, 219] width 240 height 57
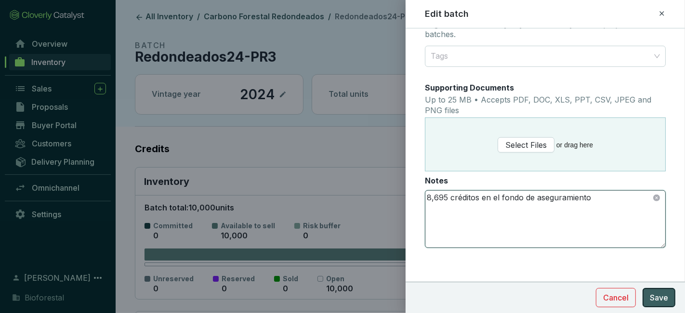
type textarea "8,695 créditos en el fondo de aseguramiento"
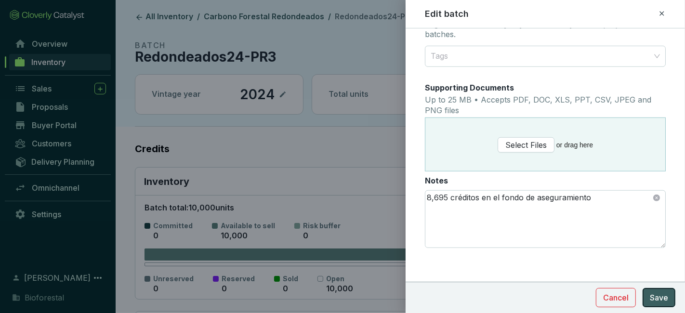
click at [655, 295] on span "Save" at bounding box center [659, 298] width 18 height 12
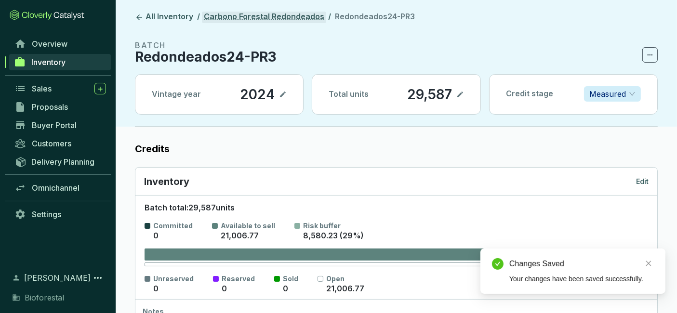
click at [298, 20] on link "Carbono Forestal Redondeados" at bounding box center [264, 18] width 124 height 12
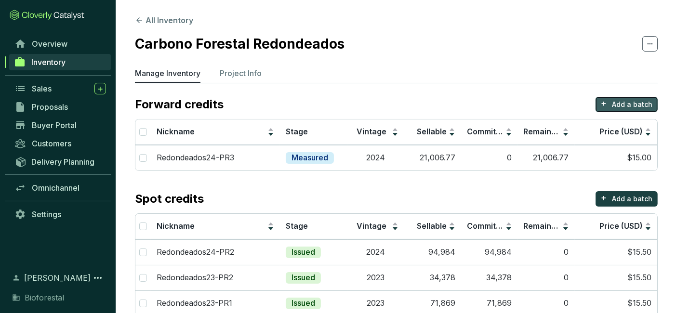
click at [617, 102] on p "Add a batch" at bounding box center [632, 105] width 40 height 10
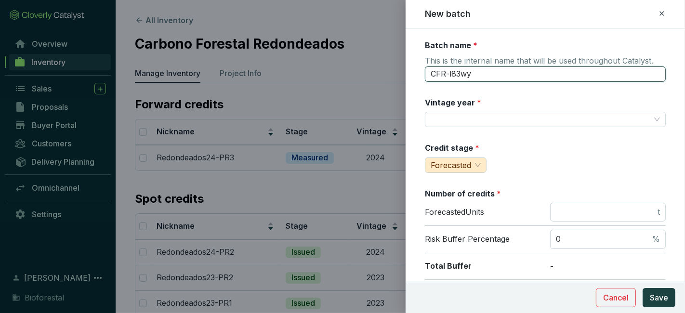
click at [500, 77] on input "CFR-l83wy" at bounding box center [545, 73] width 241 height 15
type input "C"
type input "Redondeados25-PR3"
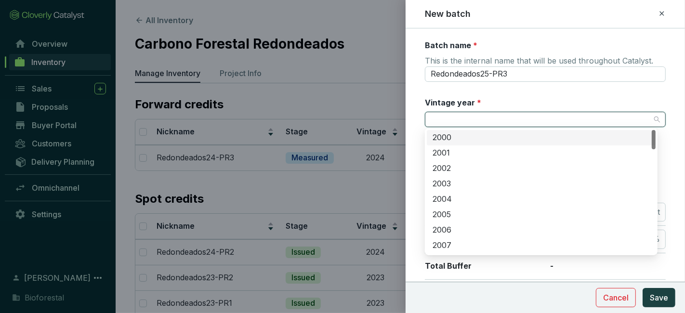
click at [482, 115] on input "Vintage year *" at bounding box center [541, 119] width 220 height 14
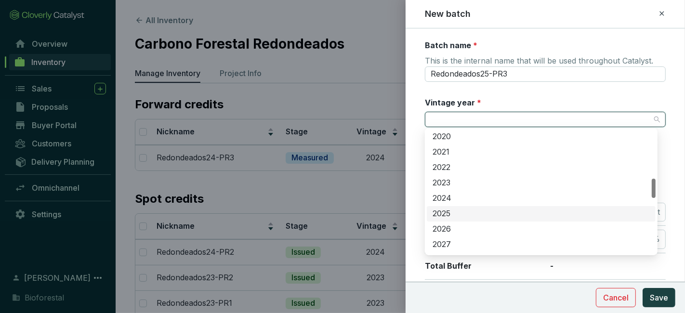
click at [458, 216] on div "2025" at bounding box center [541, 214] width 217 height 11
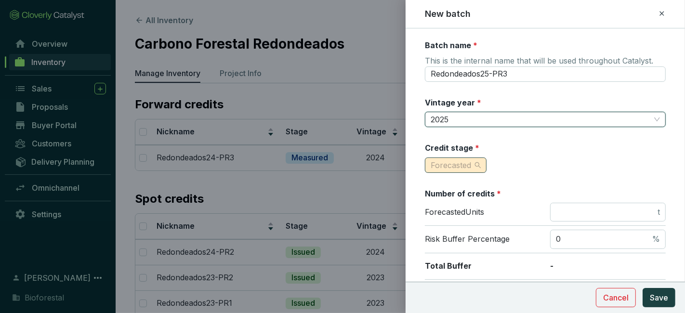
click at [479, 165] on span "Forecasted" at bounding box center [456, 165] width 50 height 14
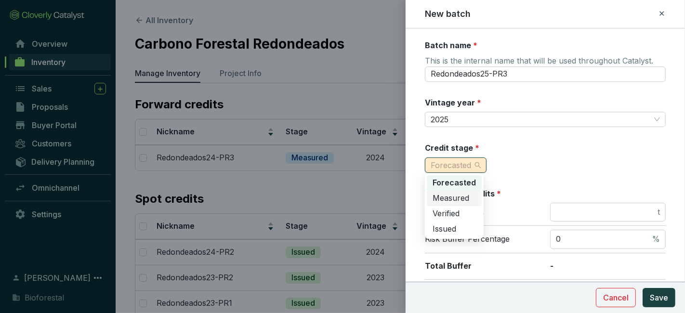
click at [454, 200] on span "Measured" at bounding box center [451, 198] width 37 height 10
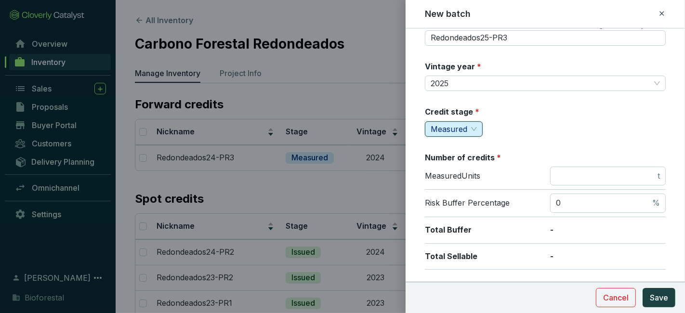
scroll to position [37, 0]
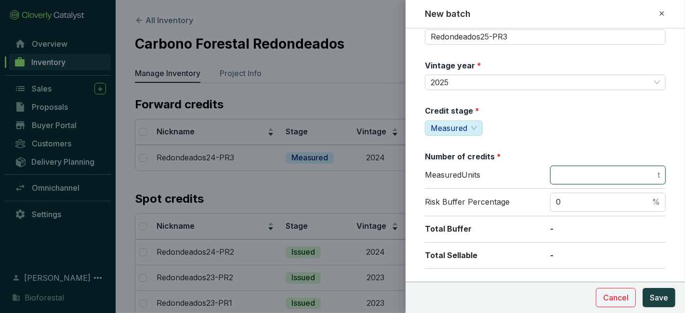
click at [606, 177] on input "number" at bounding box center [606, 175] width 100 height 11
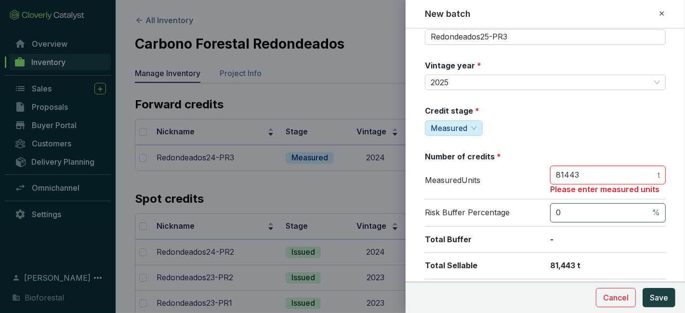
type input "81443"
click at [579, 213] on input "0" at bounding box center [603, 213] width 94 height 11
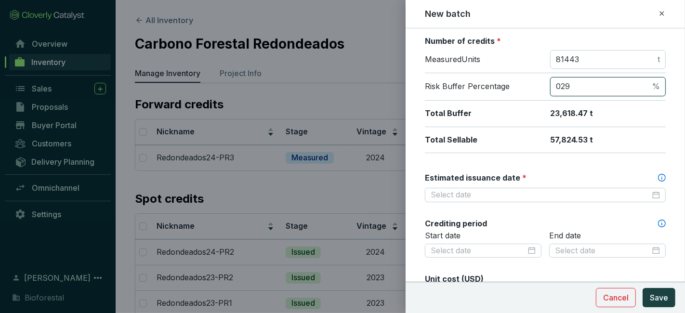
scroll to position [153, 0]
type input "0"
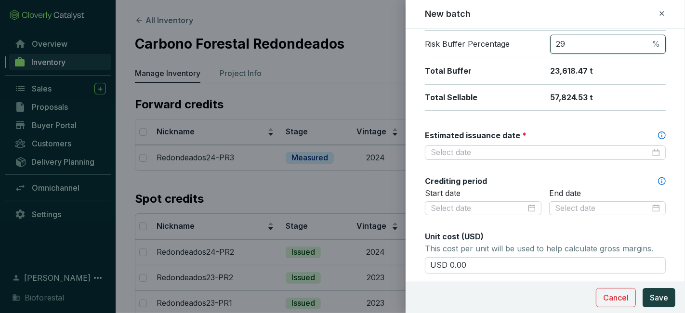
scroll to position [193, 0]
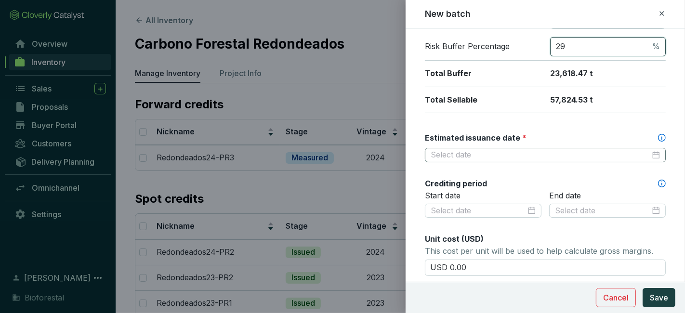
click at [648, 153] on div at bounding box center [545, 155] width 229 height 11
type input "29"
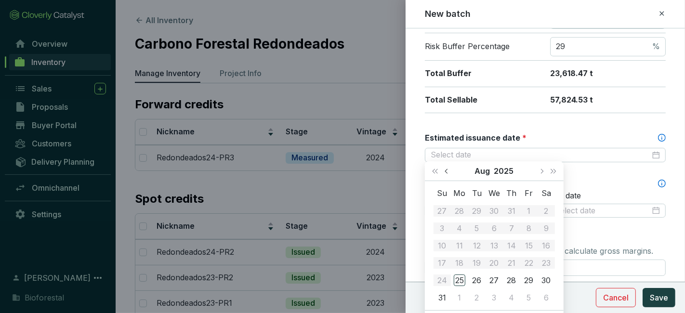
click at [447, 170] on span "Previous month (PageUp)" at bounding box center [447, 171] width 5 height 5
click at [543, 170] on span "Next month (PageDown)" at bounding box center [541, 171] width 5 height 5
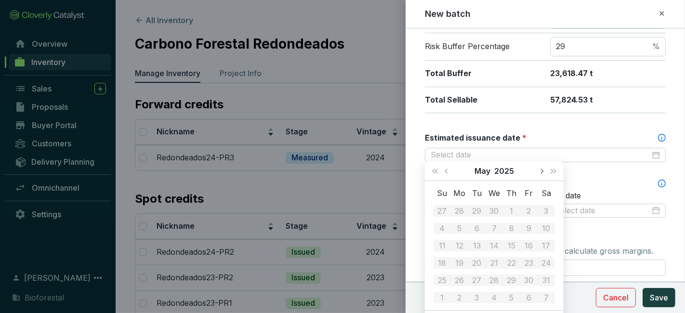
click at [543, 170] on span "Next month (PageDown)" at bounding box center [541, 171] width 5 height 5
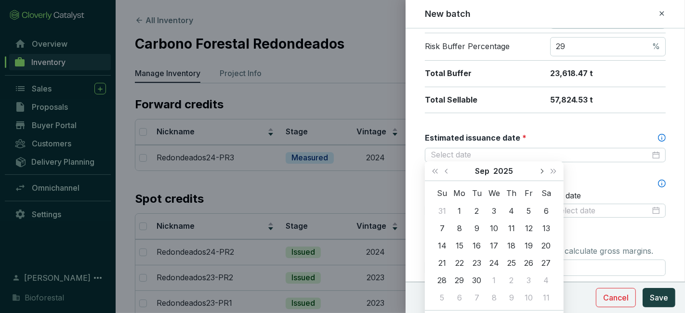
click at [543, 170] on span "Next month (PageDown)" at bounding box center [541, 171] width 5 height 5
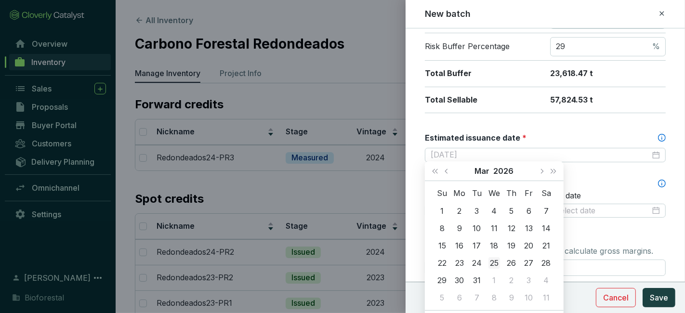
type input "2026-03-25"
click at [495, 265] on div "25" at bounding box center [494, 263] width 12 height 12
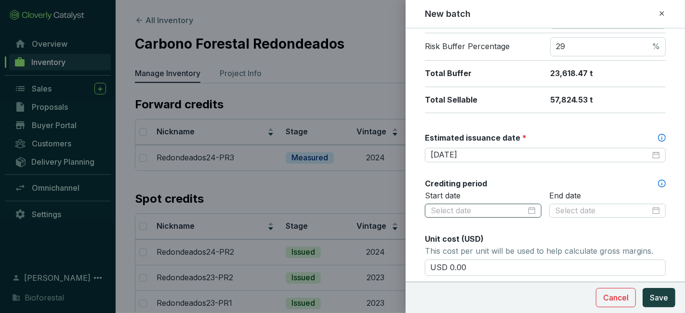
click at [532, 208] on div at bounding box center [483, 211] width 117 height 14
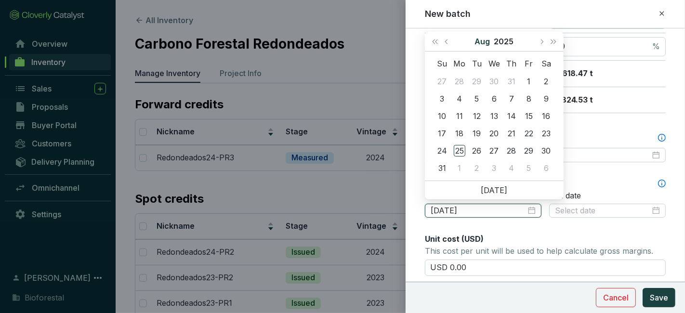
type input "2025-07-30"
click at [447, 43] on span "Previous month (PageUp)" at bounding box center [447, 41] width 5 height 5
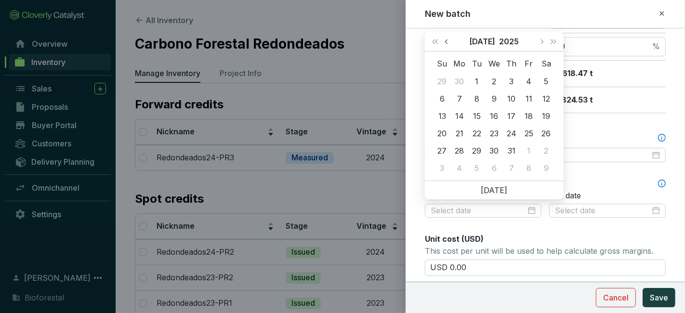
click at [447, 43] on span "Previous month (PageUp)" at bounding box center [447, 41] width 5 height 5
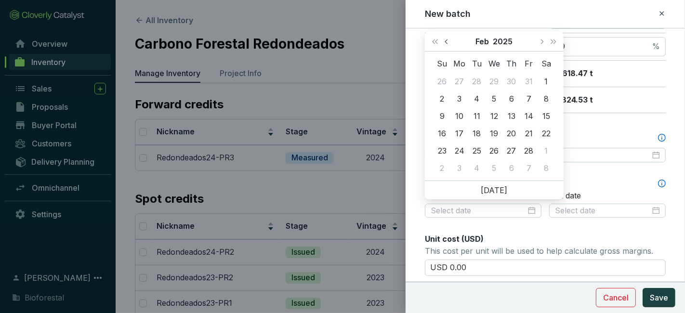
click at [447, 43] on span "Previous month (PageUp)" at bounding box center [447, 41] width 5 height 5
click at [541, 43] on span "Next month (PageDown)" at bounding box center [541, 41] width 5 height 5
type input "2025-01-01"
click at [497, 82] on div "1" at bounding box center [494, 82] width 12 height 12
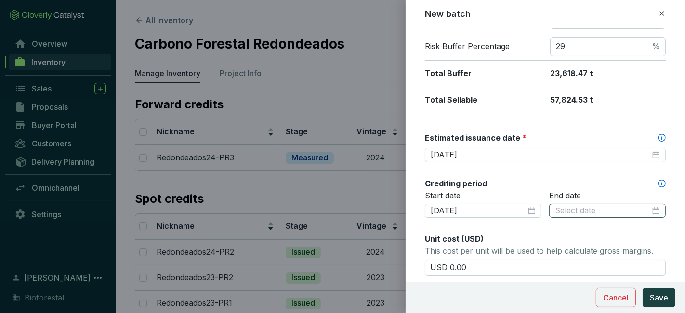
click at [648, 210] on div at bounding box center [607, 211] width 105 height 11
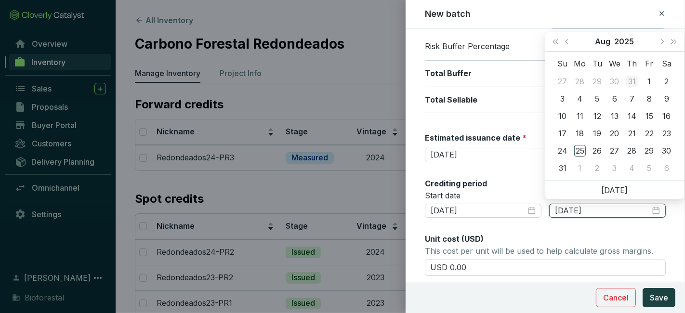
type input "2025-07-31"
click at [667, 39] on button "Next month (PageDown)" at bounding box center [662, 41] width 13 height 19
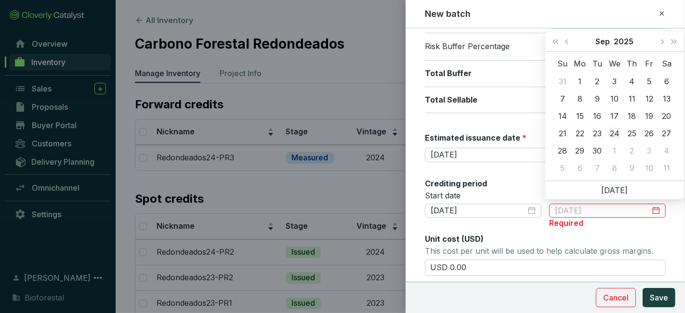
type input "2025-09-24"
click at [618, 135] on div "24" at bounding box center [615, 134] width 12 height 12
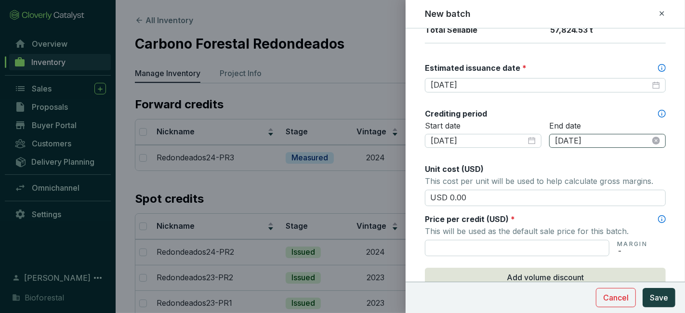
scroll to position [263, 0]
click at [500, 248] on input "text" at bounding box center [517, 247] width 184 height 16
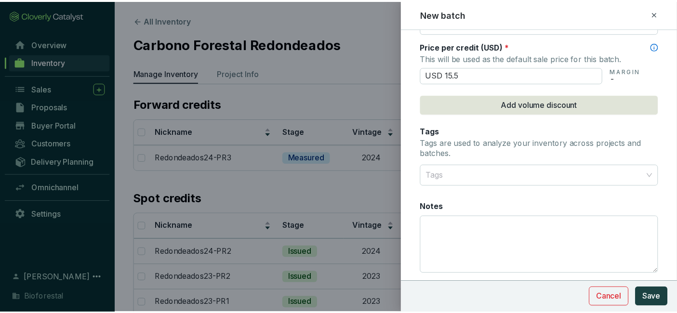
scroll to position [441, 0]
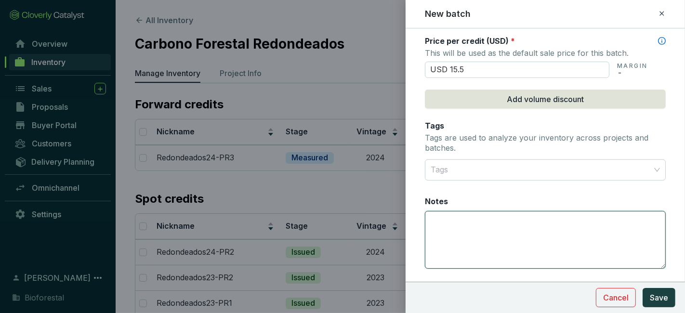
type input "USD 15.50"
click at [464, 219] on textarea "Notes" at bounding box center [545, 239] width 240 height 57
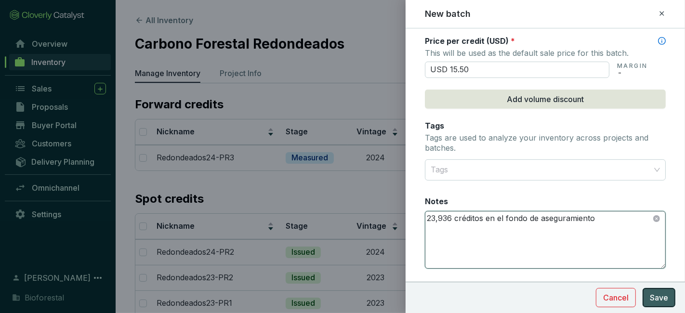
type textarea "23,936 créditos en el fondo de aseguramiento"
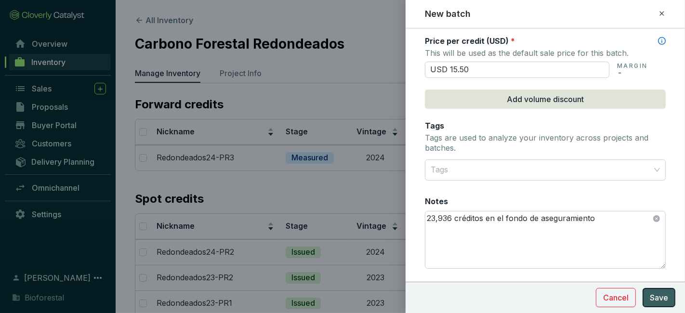
click at [663, 298] on span "Save" at bounding box center [659, 298] width 18 height 12
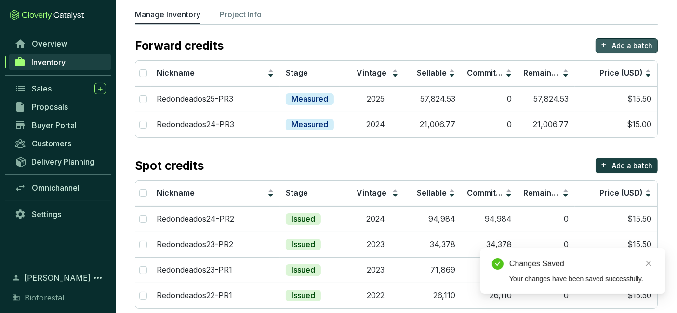
scroll to position [0, 0]
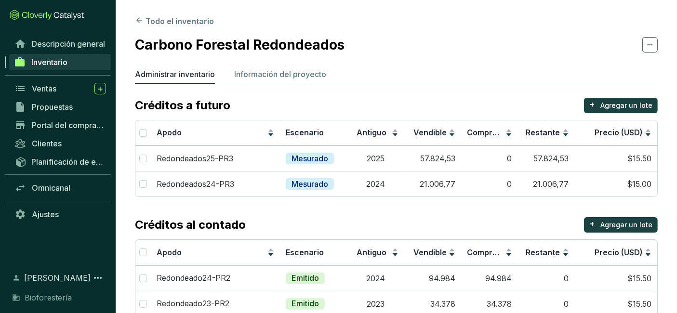
click at [380, 64] on section "Todo el inventario Carbono Forestal Redondeados Administrar inventario Informac…" at bounding box center [396, 193] width 561 height 387
click at [41, 95] on link "Ventas" at bounding box center [60, 88] width 101 height 16
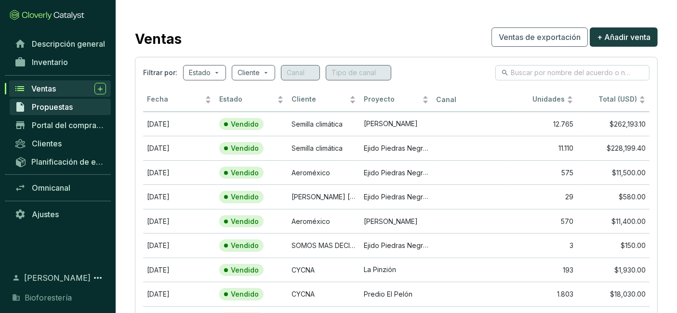
click at [66, 109] on font "Propuestas" at bounding box center [52, 107] width 41 height 10
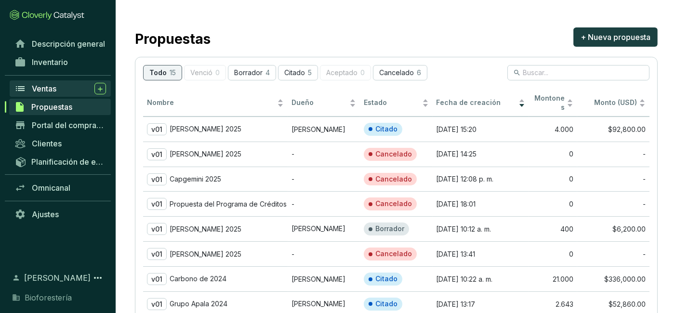
click at [59, 92] on div "Ventas" at bounding box center [69, 89] width 74 height 12
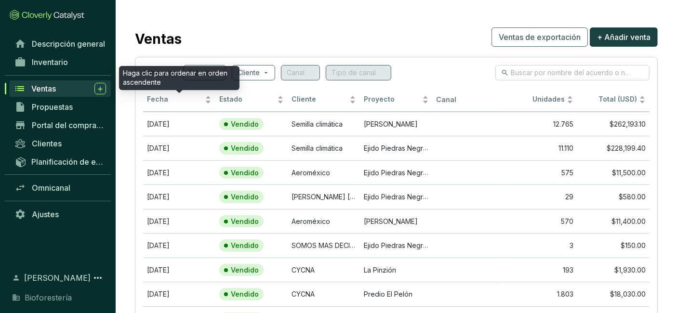
click at [222, 77] on div "Haga clic para ordenar en orden ascendente" at bounding box center [179, 78] width 120 height 24
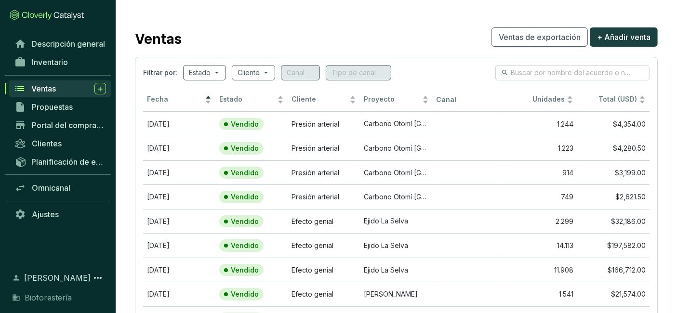
click at [53, 86] on font "Ventas" at bounding box center [43, 89] width 25 height 10
click at [212, 74] on span at bounding box center [204, 73] width 31 height 14
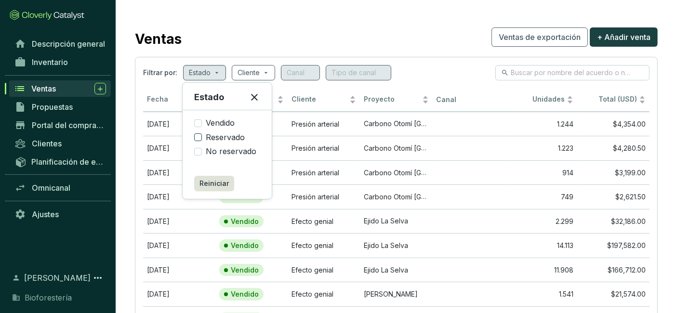
click at [211, 140] on font "Reservado" at bounding box center [225, 137] width 39 height 10
click at [202, 140] on input "Reservado" at bounding box center [198, 137] width 8 height 8
checkbox input "true"
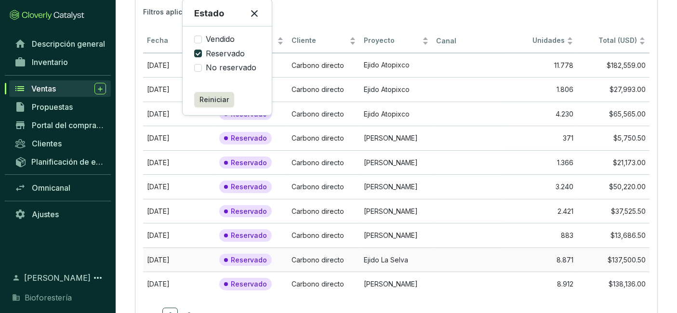
scroll to position [110, 0]
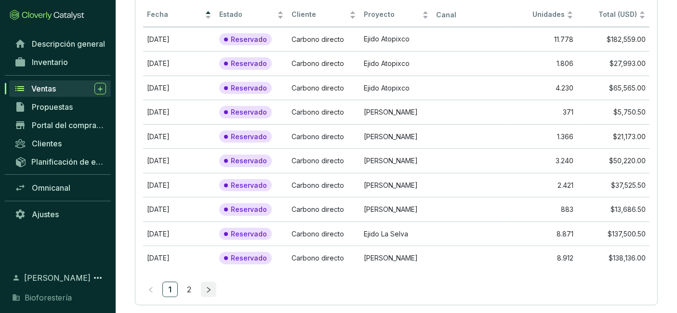
click at [210, 287] on icon "bien" at bounding box center [208, 290] width 3 height 6
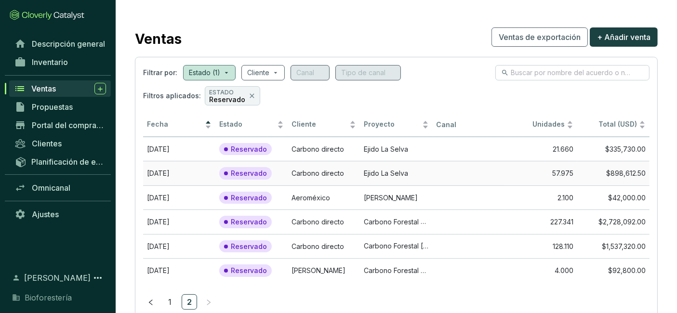
scroll to position [28, 0]
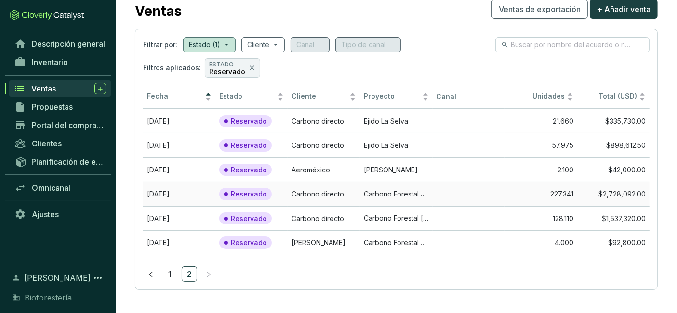
click at [413, 191] on font "Carbono Forestal Redondeados" at bounding box center [415, 193] width 103 height 9
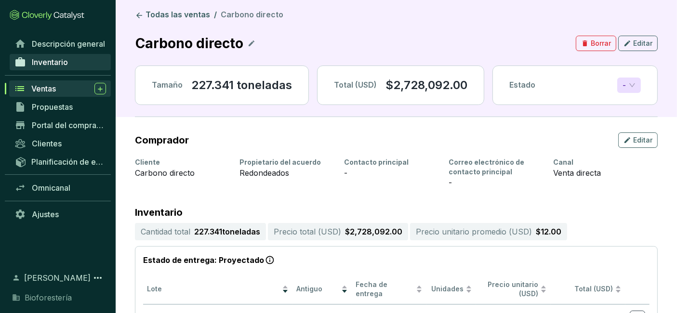
click at [60, 59] on font "Inventario" at bounding box center [50, 62] width 36 height 10
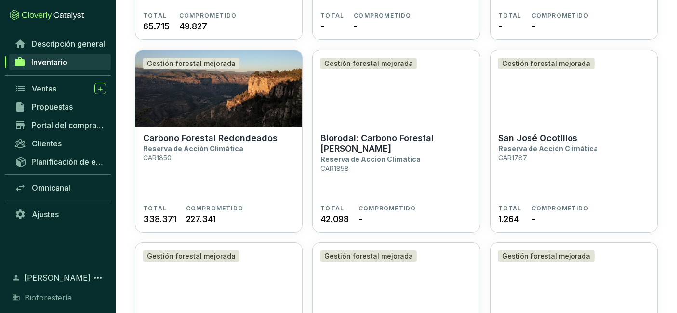
scroll to position [2353, 0]
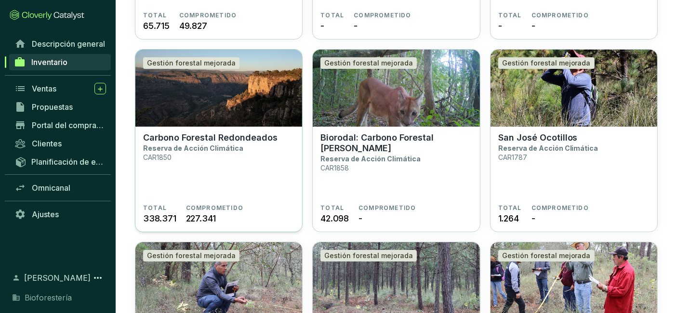
click at [273, 118] on img at bounding box center [218, 88] width 167 height 77
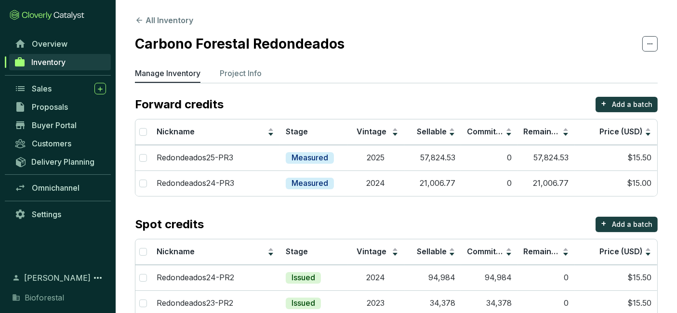
scroll to position [71, 0]
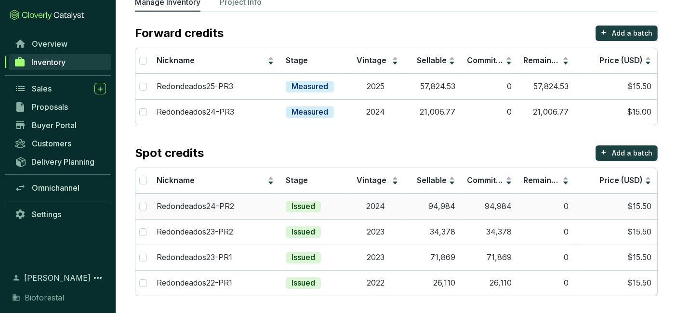
click at [405, 208] on td "94,984" at bounding box center [432, 207] width 57 height 26
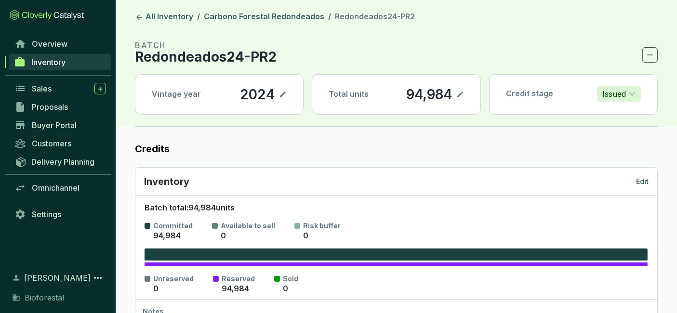
click at [644, 180] on p "Edit" at bounding box center [642, 182] width 13 height 10
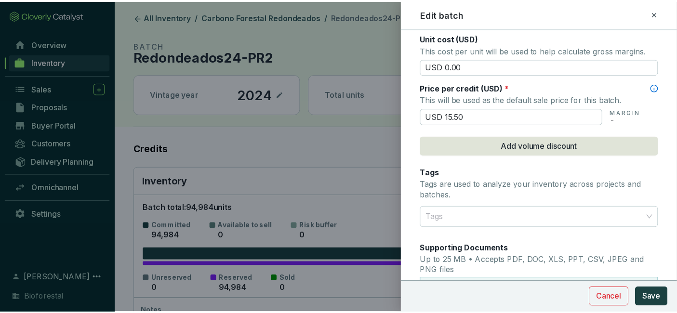
scroll to position [600, 0]
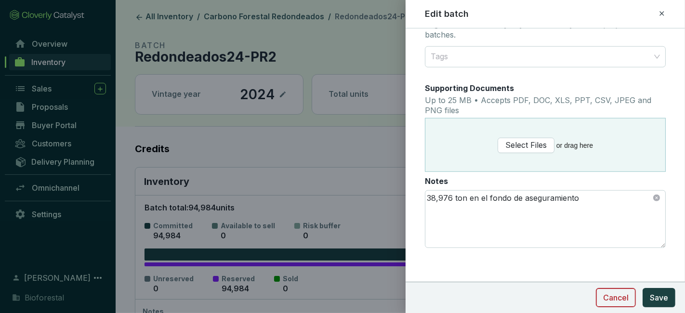
click at [615, 297] on span "Cancel" at bounding box center [616, 298] width 26 height 12
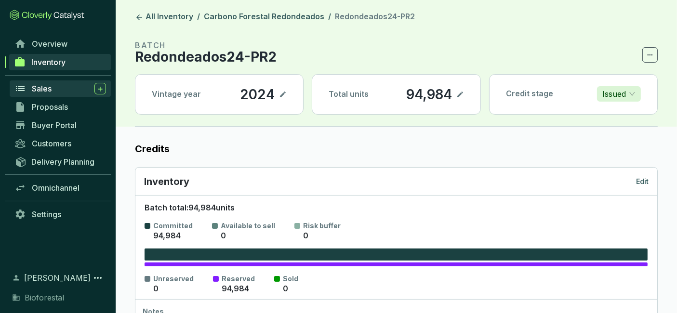
click at [58, 92] on div "Sales" at bounding box center [69, 89] width 74 height 12
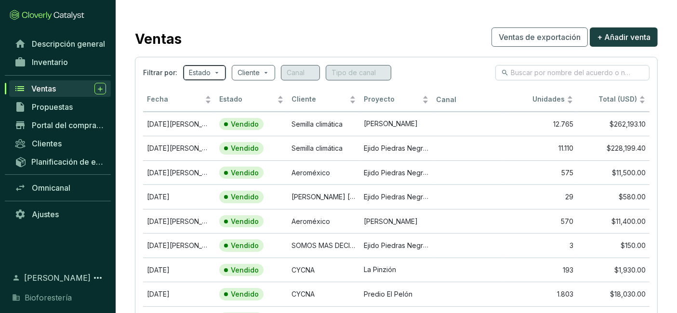
click at [209, 75] on input "search" at bounding box center [200, 73] width 22 height 14
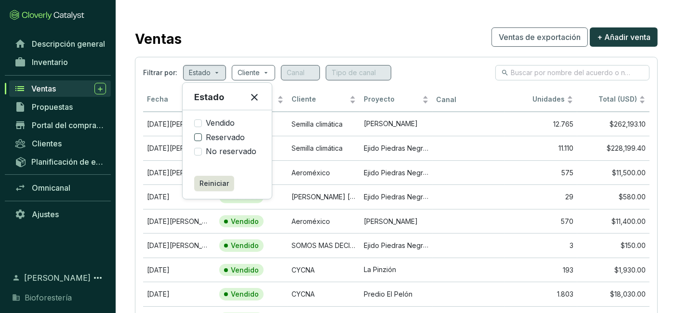
click at [219, 136] on font "Reservado" at bounding box center [225, 137] width 39 height 10
click at [202, 136] on input "Reservado" at bounding box center [198, 137] width 8 height 8
checkbox input "true"
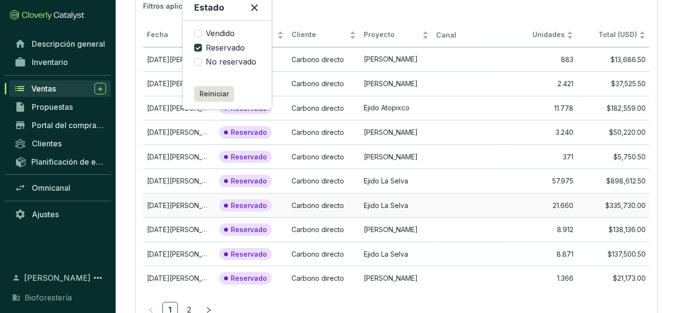
scroll to position [125, 0]
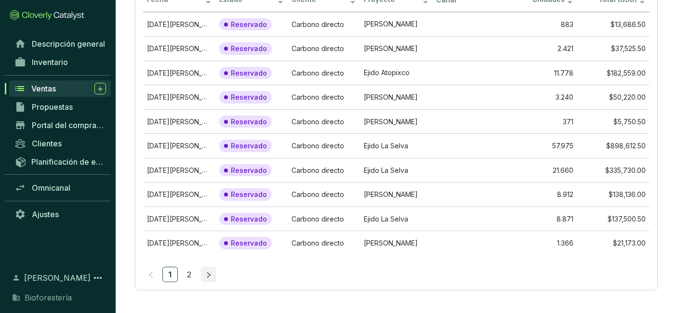
click at [209, 273] on icon "bien" at bounding box center [208, 275] width 7 height 7
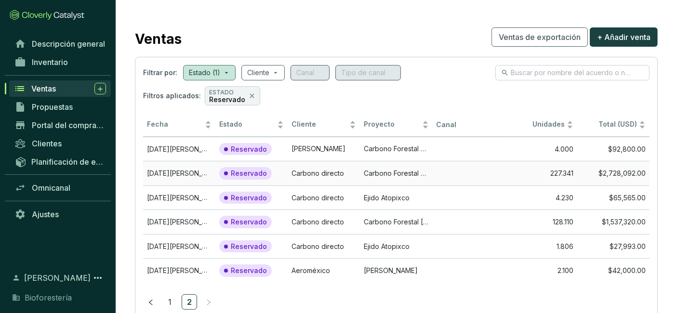
scroll to position [28, 0]
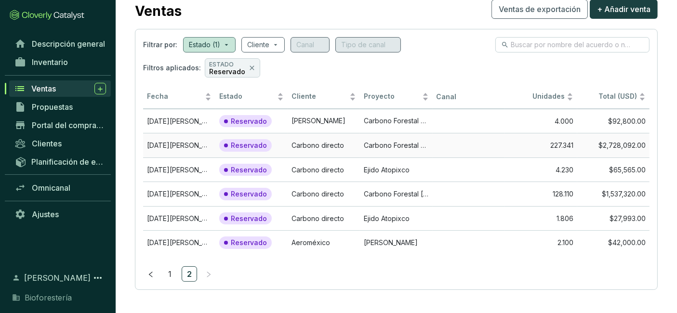
click at [408, 145] on td "Carbono Forestal Redondeados" at bounding box center [396, 145] width 72 height 25
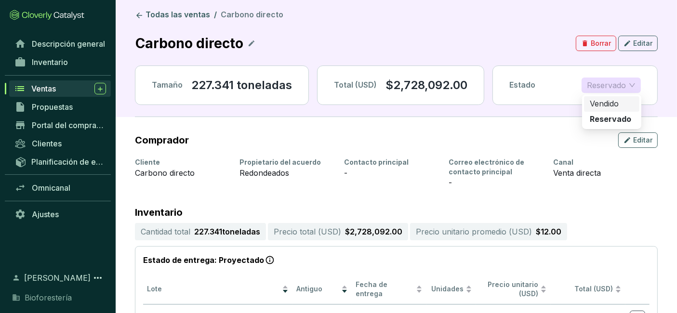
click at [632, 82] on span "Reservado" at bounding box center [611, 85] width 49 height 14
click at [607, 104] on font "Vendido" at bounding box center [604, 104] width 29 height 10
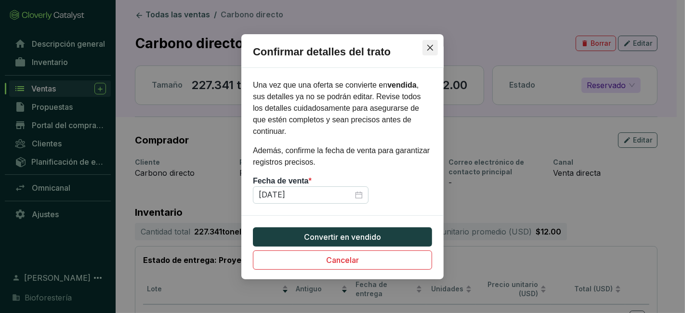
click at [432, 52] on icon "cerca" at bounding box center [430, 48] width 8 height 8
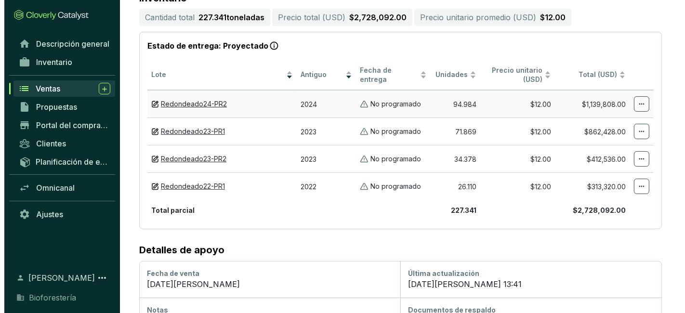
scroll to position [218, 0]
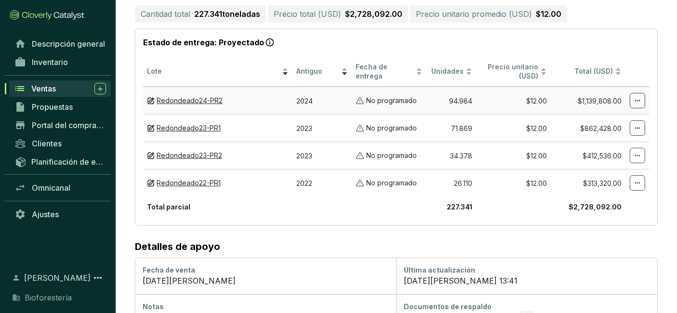
click at [401, 98] on font "No programado" at bounding box center [391, 100] width 51 height 8
drag, startPoint x: 401, startPoint y: 98, endPoint x: 343, endPoint y: 96, distance: 57.9
click at [343, 96] on td "2024" at bounding box center [322, 100] width 60 height 27
click at [257, 104] on td "Redondeado24-PR2" at bounding box center [217, 100] width 149 height 27
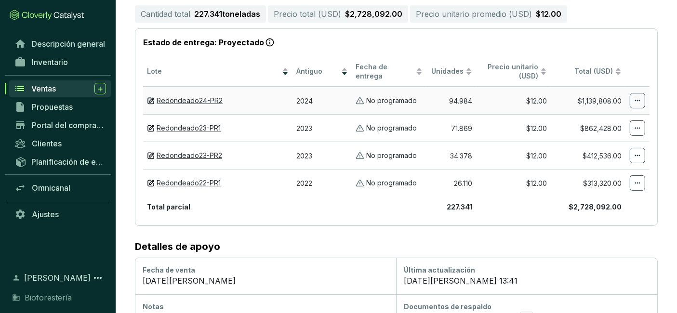
click at [257, 104] on td "Redondeado24-PR2" at bounding box center [217, 100] width 149 height 27
click at [413, 96] on font "No programado" at bounding box center [391, 100] width 51 height 8
drag, startPoint x: 413, startPoint y: 95, endPoint x: 637, endPoint y: 95, distance: 224.5
click at [637, 95] on icon at bounding box center [637, 101] width 8 height 12
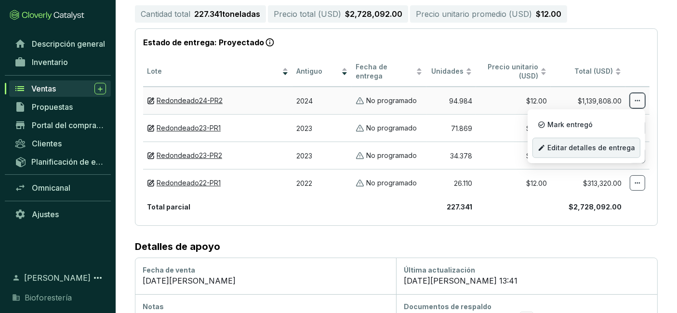
click at [618, 144] on font "Editar detalles de entrega" at bounding box center [591, 148] width 88 height 8
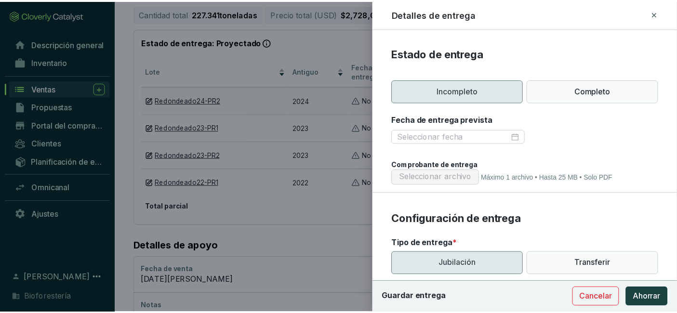
scroll to position [99, 0]
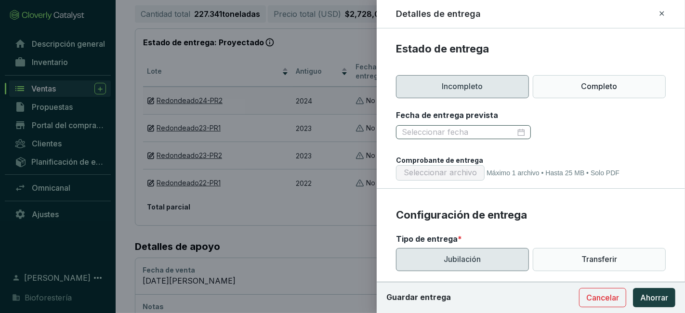
click at [519, 132] on div at bounding box center [463, 132] width 123 height 11
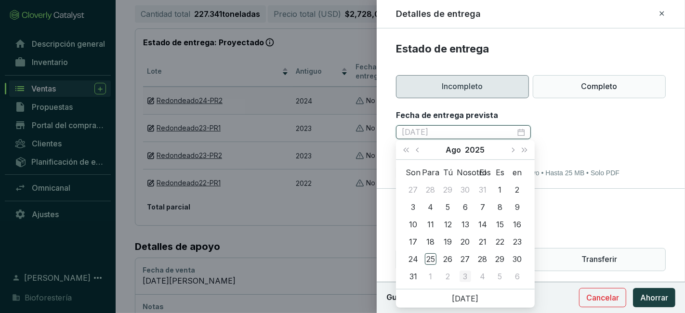
type input "[DATE]"
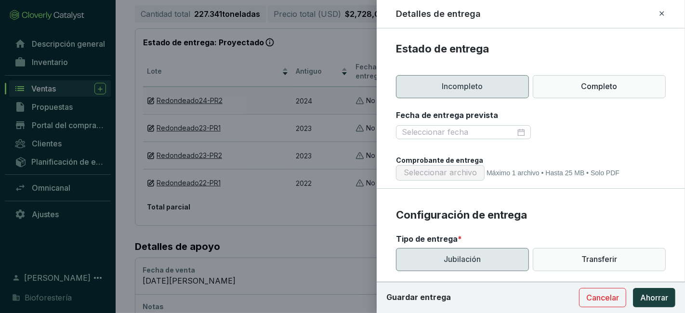
click at [335, 242] on div at bounding box center [342, 156] width 685 height 313
